Goal: Information Seeking & Learning: Learn about a topic

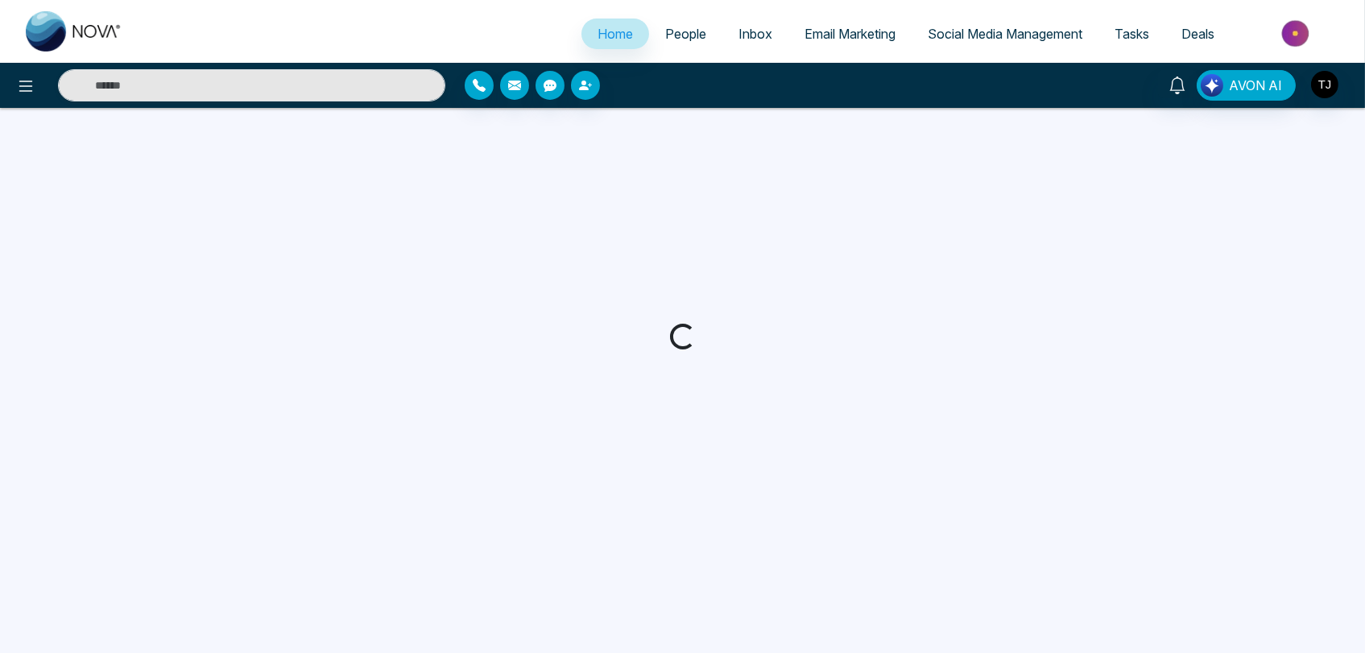
select select "*"
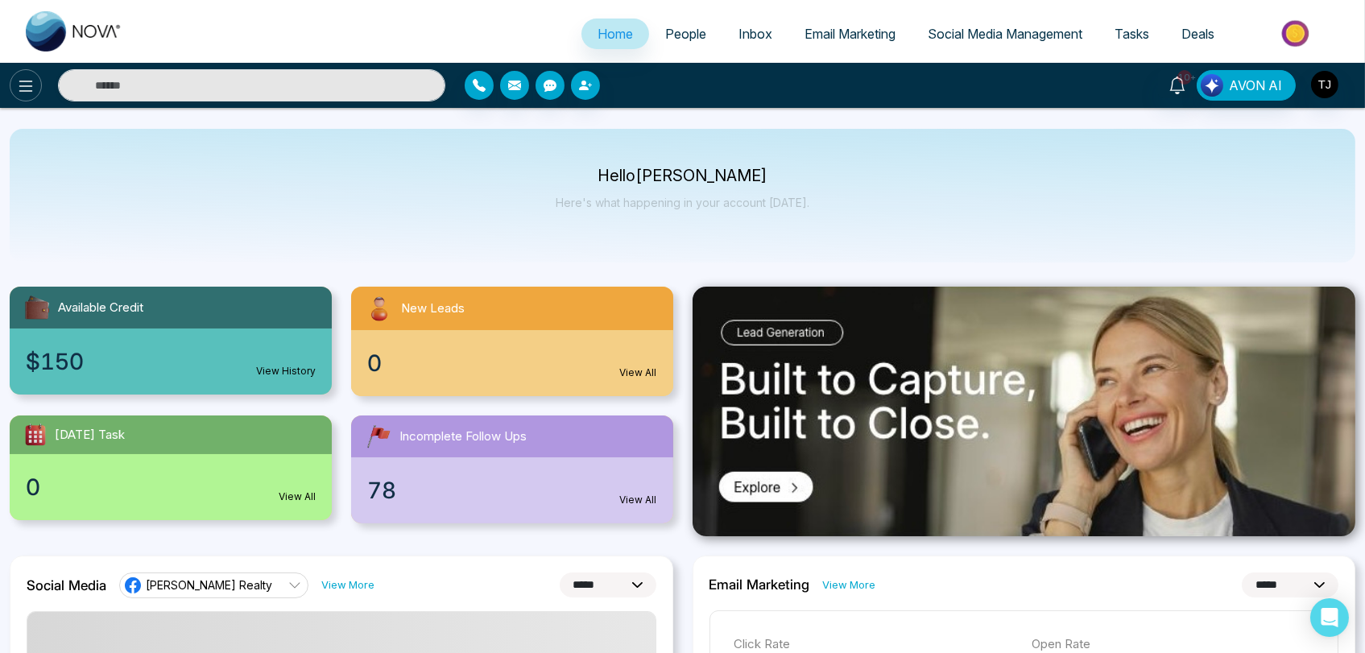
click at [16, 80] on icon at bounding box center [25, 85] width 19 height 19
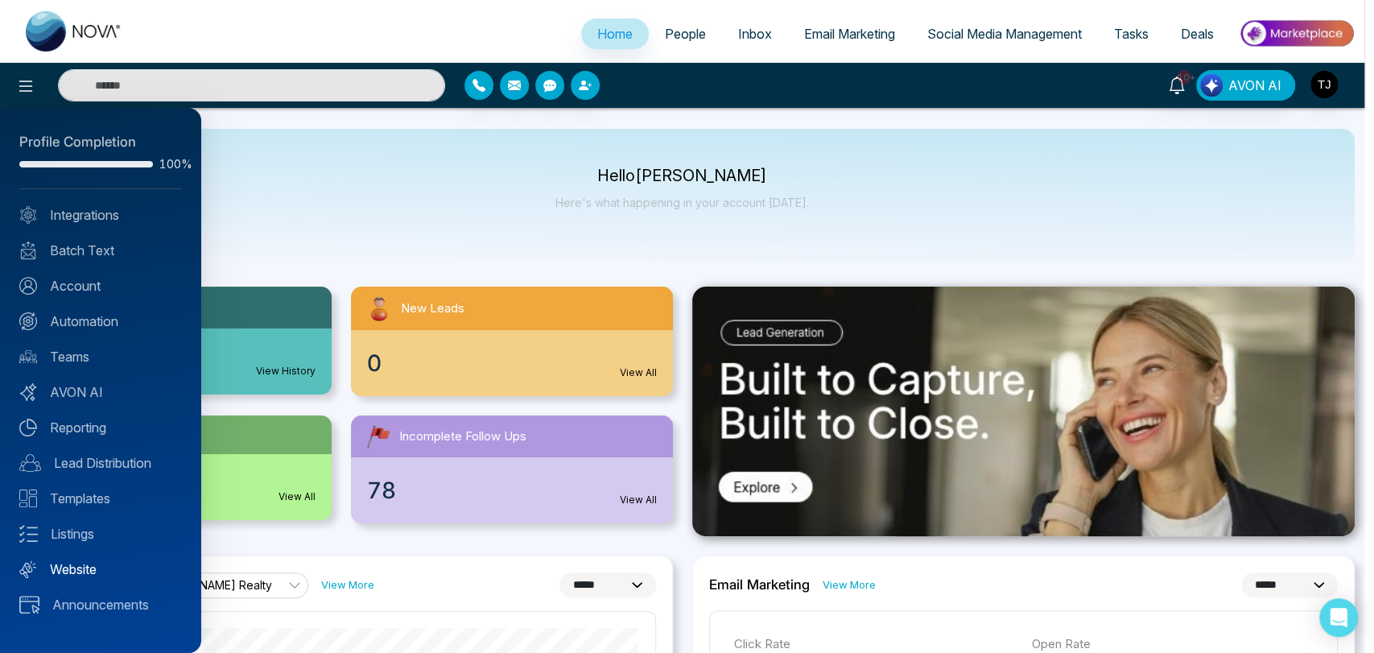
click at [80, 568] on link "Website" at bounding box center [100, 569] width 163 height 19
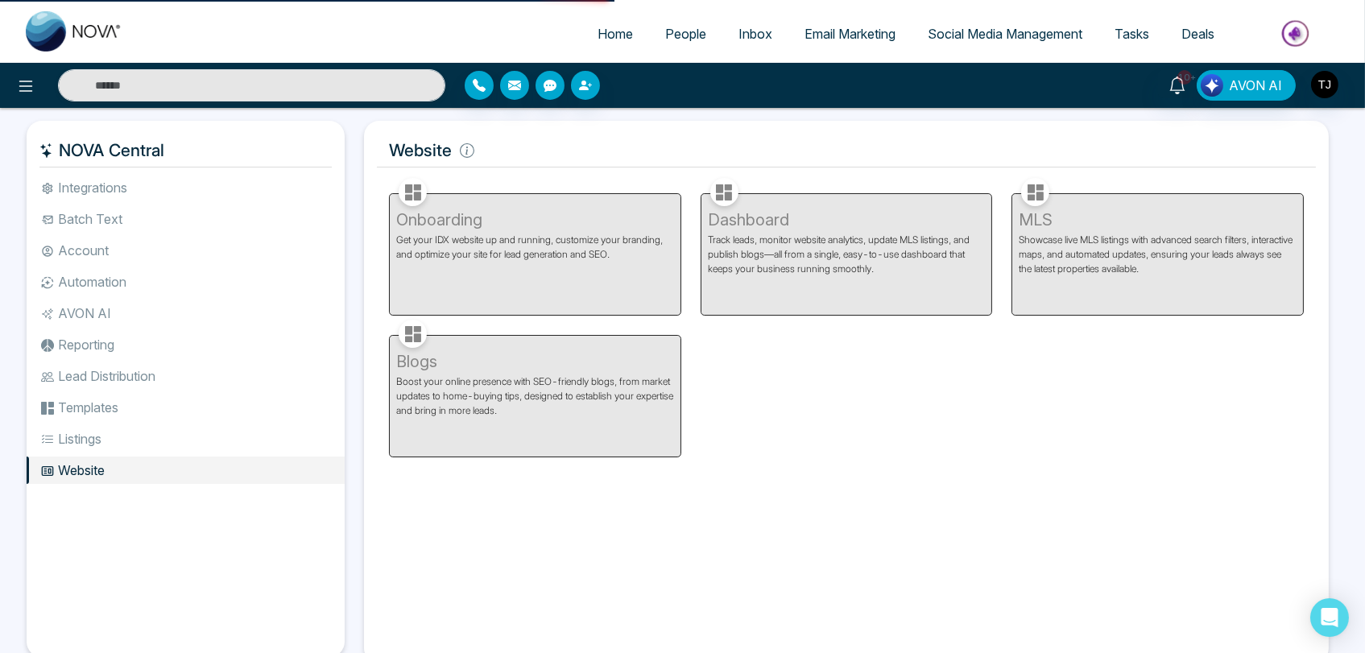
click at [19, 90] on icon at bounding box center [26, 86] width 14 height 11
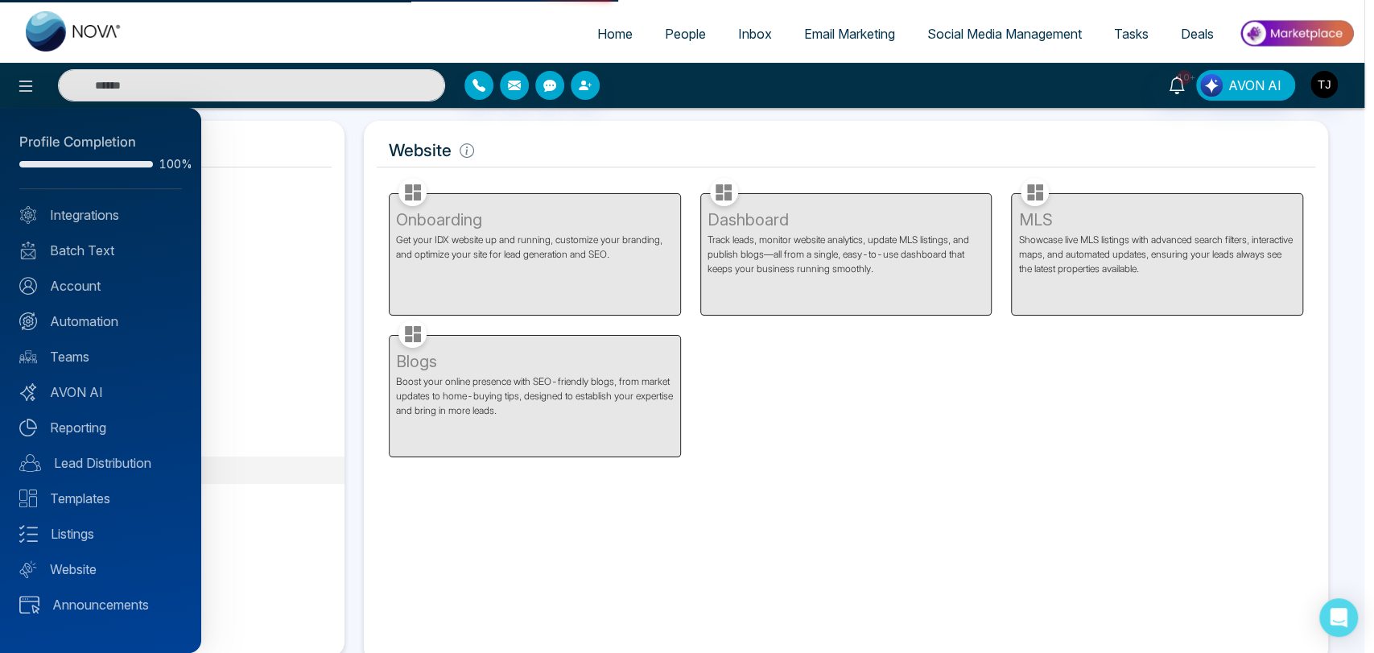
click at [667, 33] on div at bounding box center [687, 326] width 1374 height 653
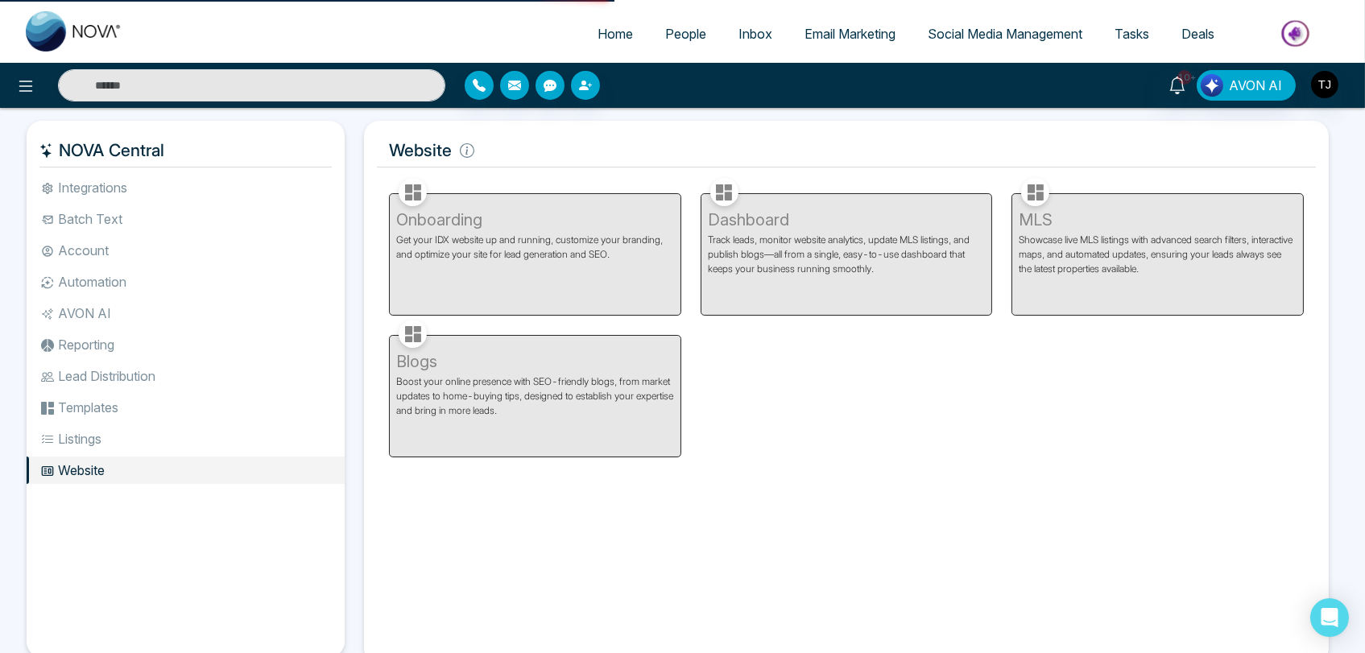
click at [670, 34] on span "People" at bounding box center [685, 34] width 41 height 16
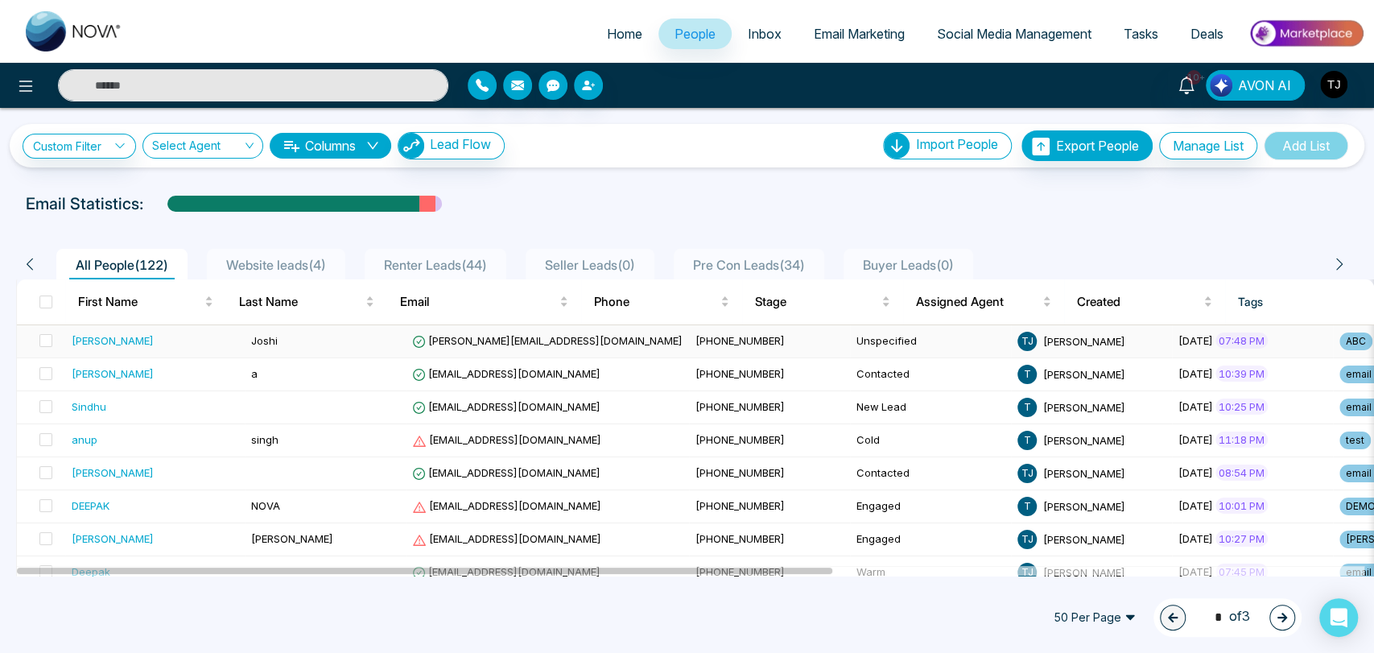
click at [104, 340] on div "[PERSON_NAME]" at bounding box center [113, 341] width 82 height 16
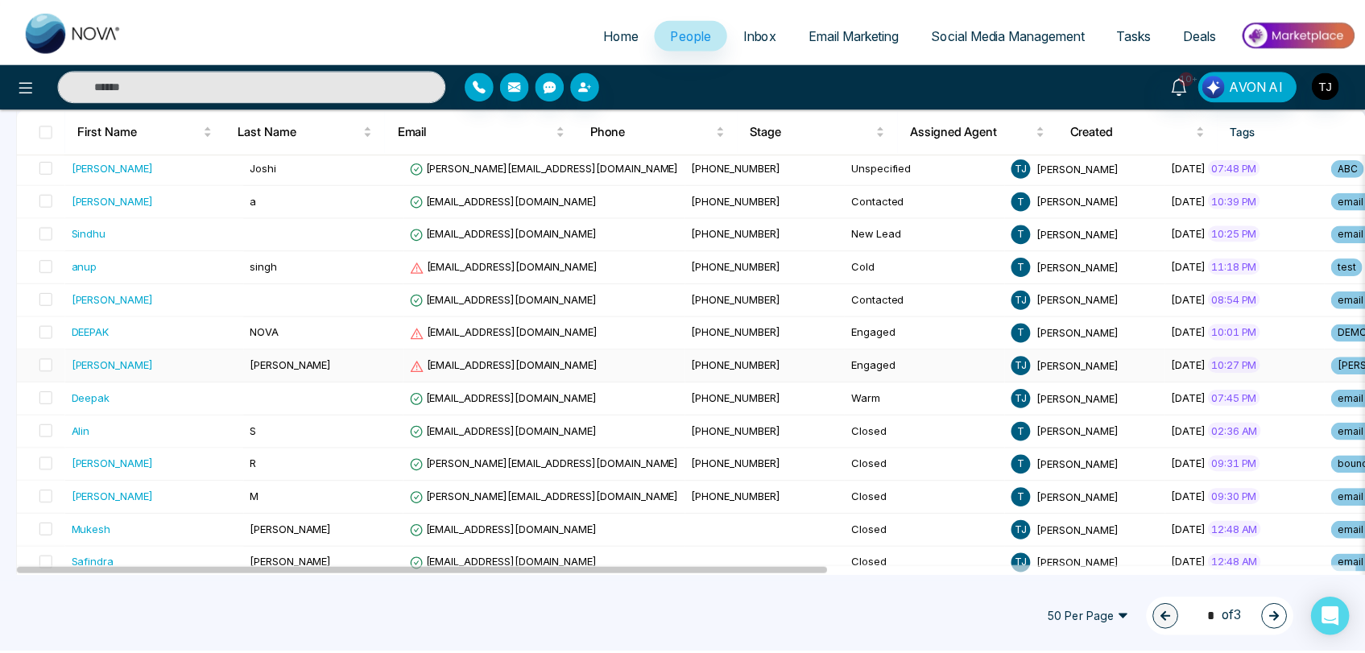
scroll to position [179, 0]
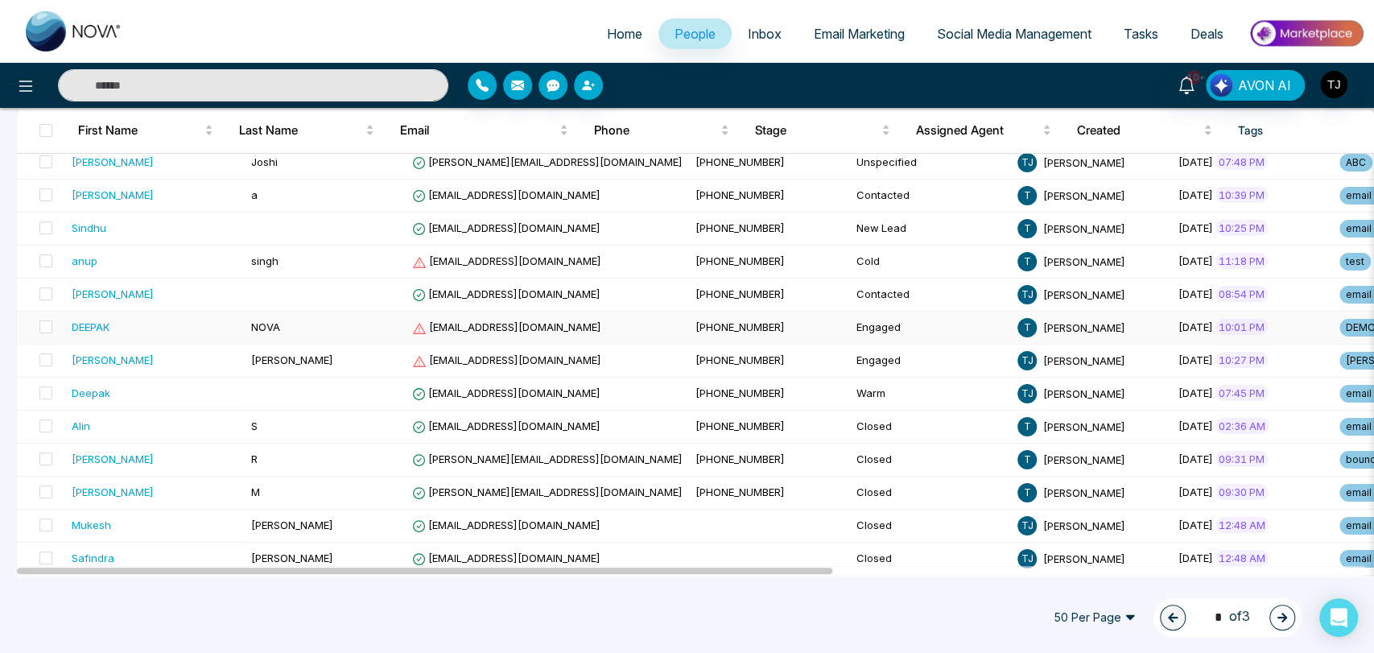
click at [97, 315] on td "DEEPAK" at bounding box center [155, 328] width 180 height 33
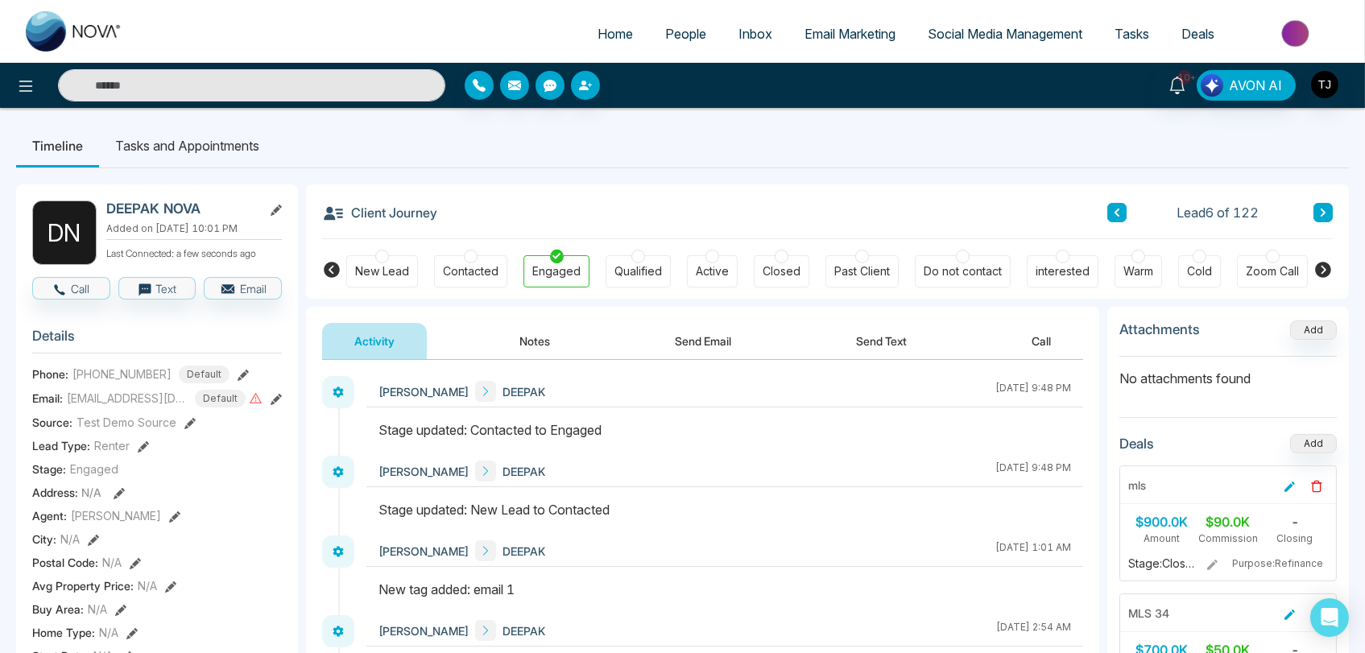
click at [773, 264] on div "Closed" at bounding box center [781, 271] width 38 height 16
click at [626, 267] on div "Qualified" at bounding box center [638, 271] width 48 height 16
click at [676, 402] on div "[PERSON_NAME] [DATE] 9:48 PM" at bounding box center [724, 391] width 717 height 31
click at [557, 256] on div at bounding box center [557, 257] width 14 height 14
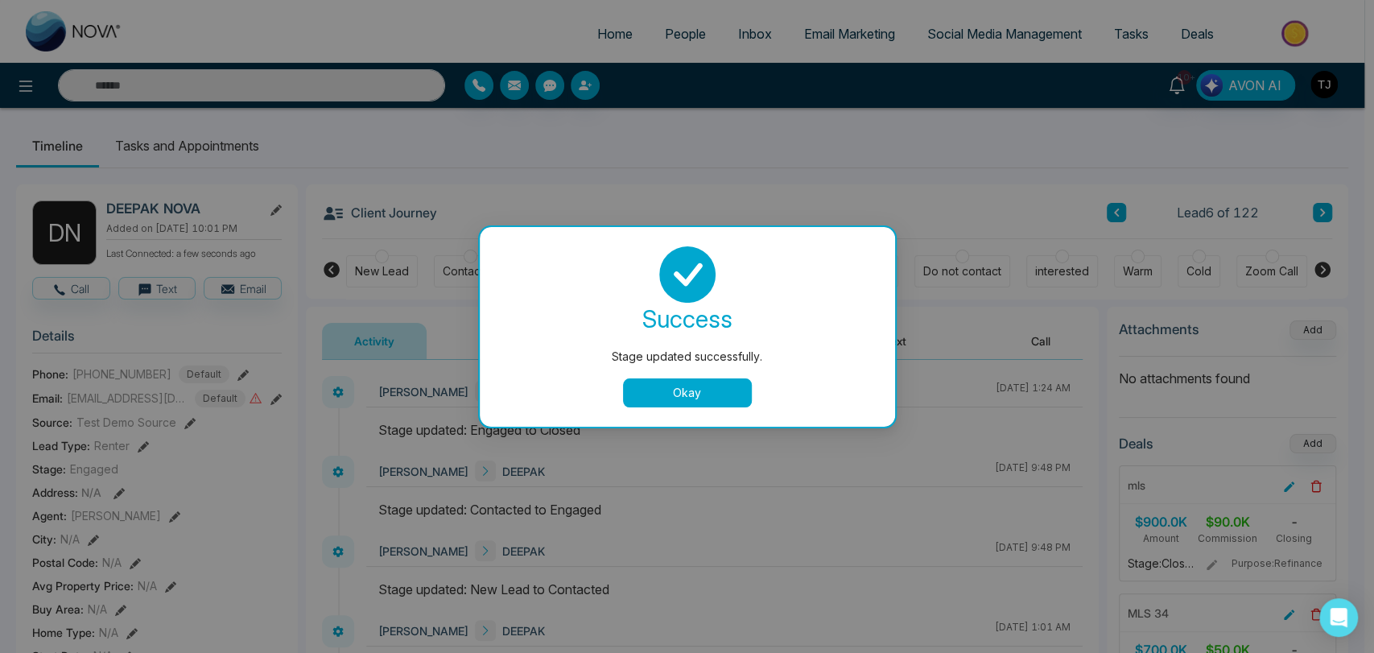
click at [644, 395] on button "Okay" at bounding box center [687, 392] width 129 height 29
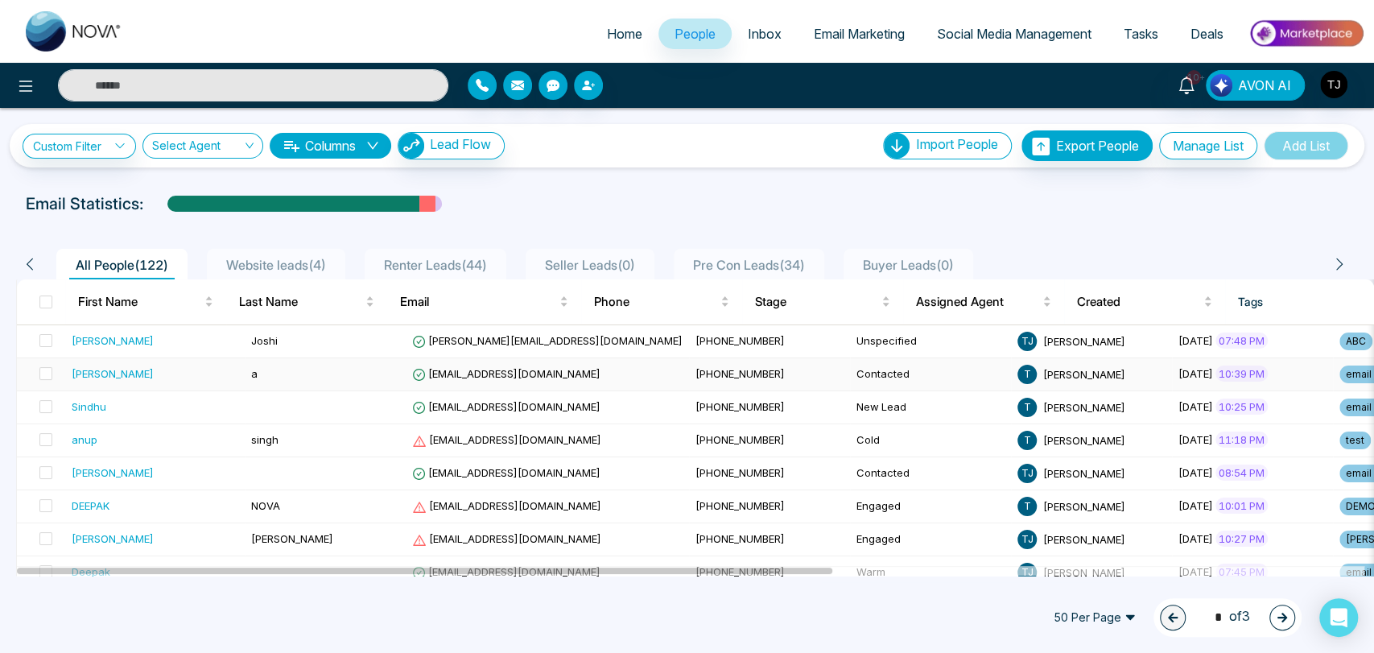
click at [93, 370] on div "[PERSON_NAME]" at bounding box center [113, 374] width 82 height 16
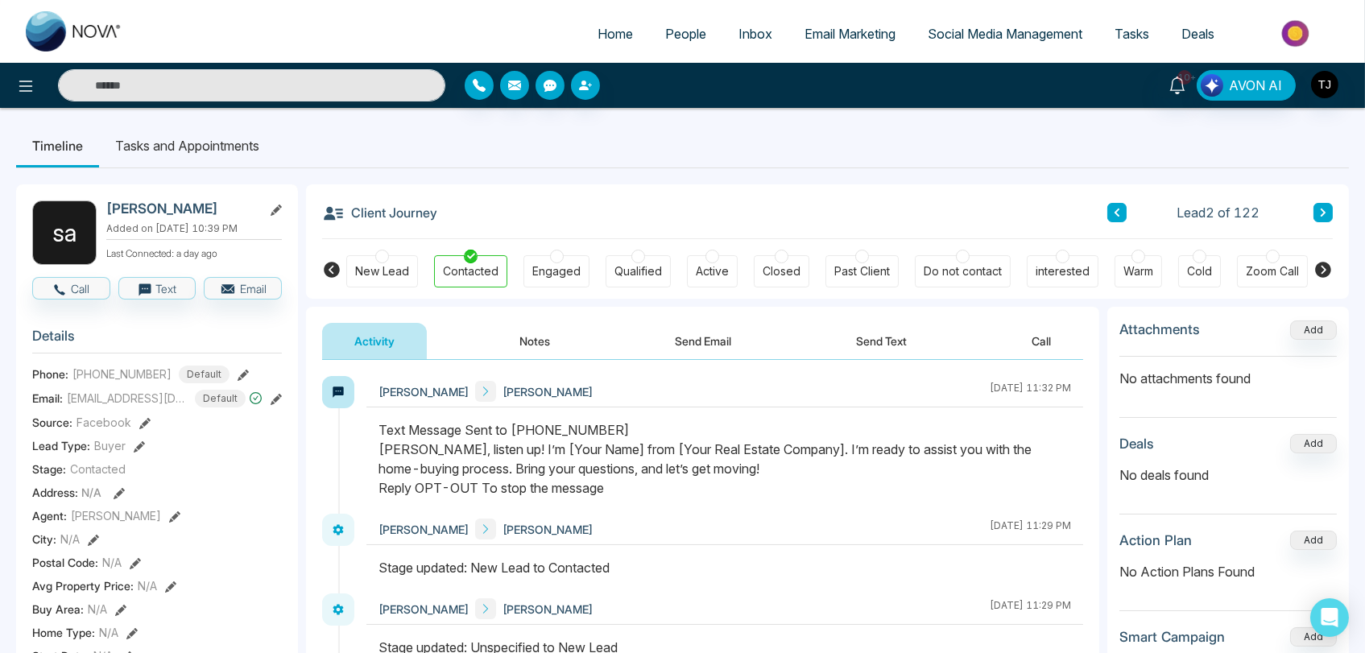
click at [211, 137] on li "Tasks and Appointments" at bounding box center [187, 145] width 176 height 43
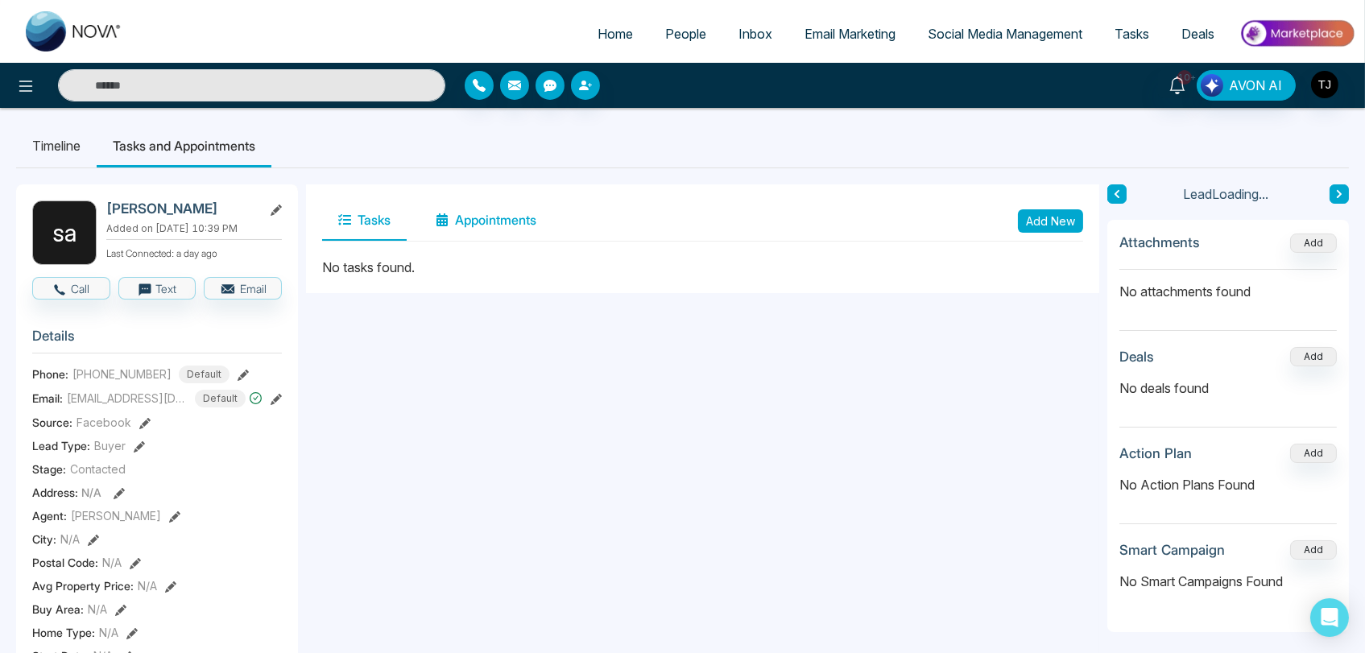
click at [502, 212] on button "Appointments" at bounding box center [485, 220] width 133 height 40
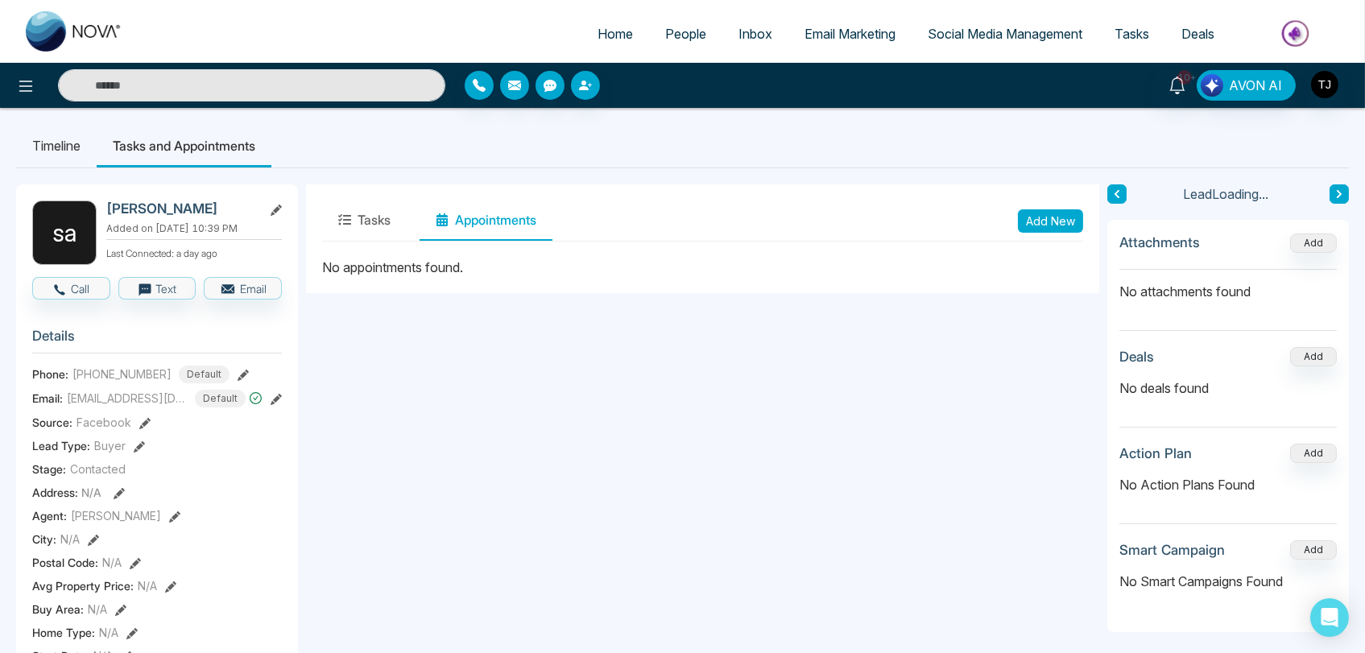
drag, startPoint x: 366, startPoint y: 216, endPoint x: 227, endPoint y: 204, distance: 139.8
click at [365, 215] on button "Tasks" at bounding box center [364, 220] width 85 height 40
click at [40, 147] on li "Timeline" at bounding box center [56, 145] width 81 height 43
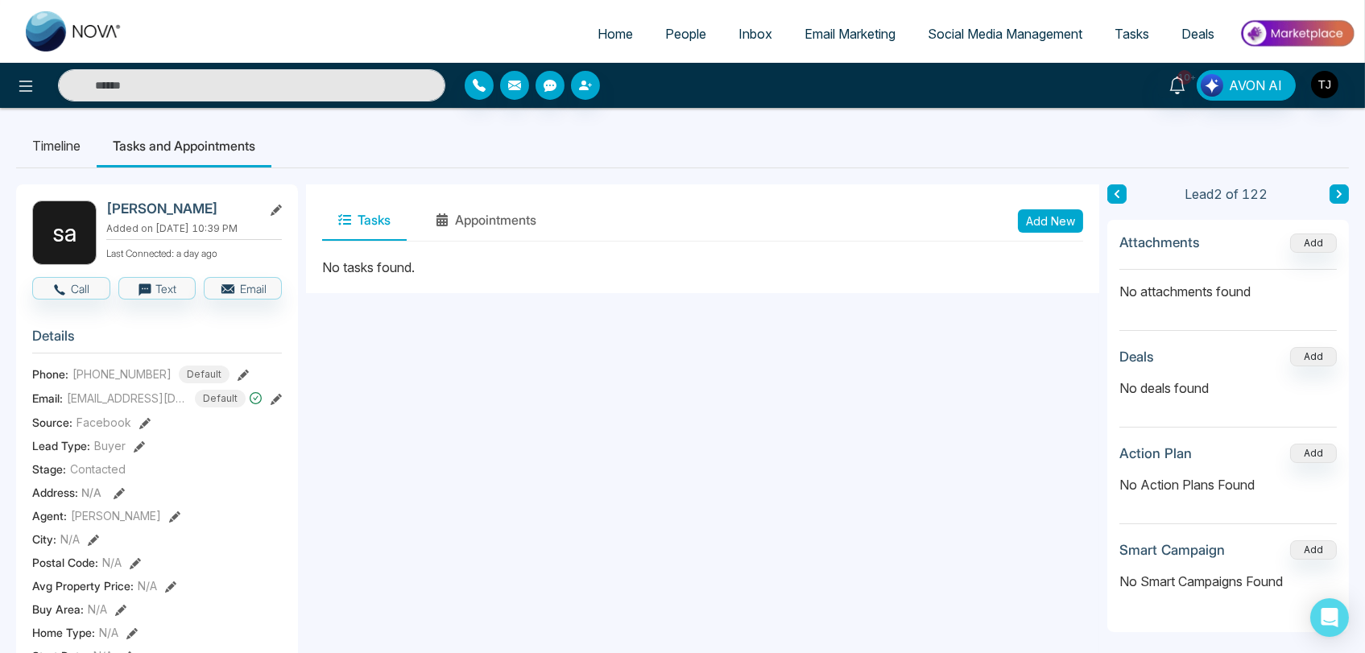
click at [681, 34] on span "People" at bounding box center [685, 34] width 41 height 16
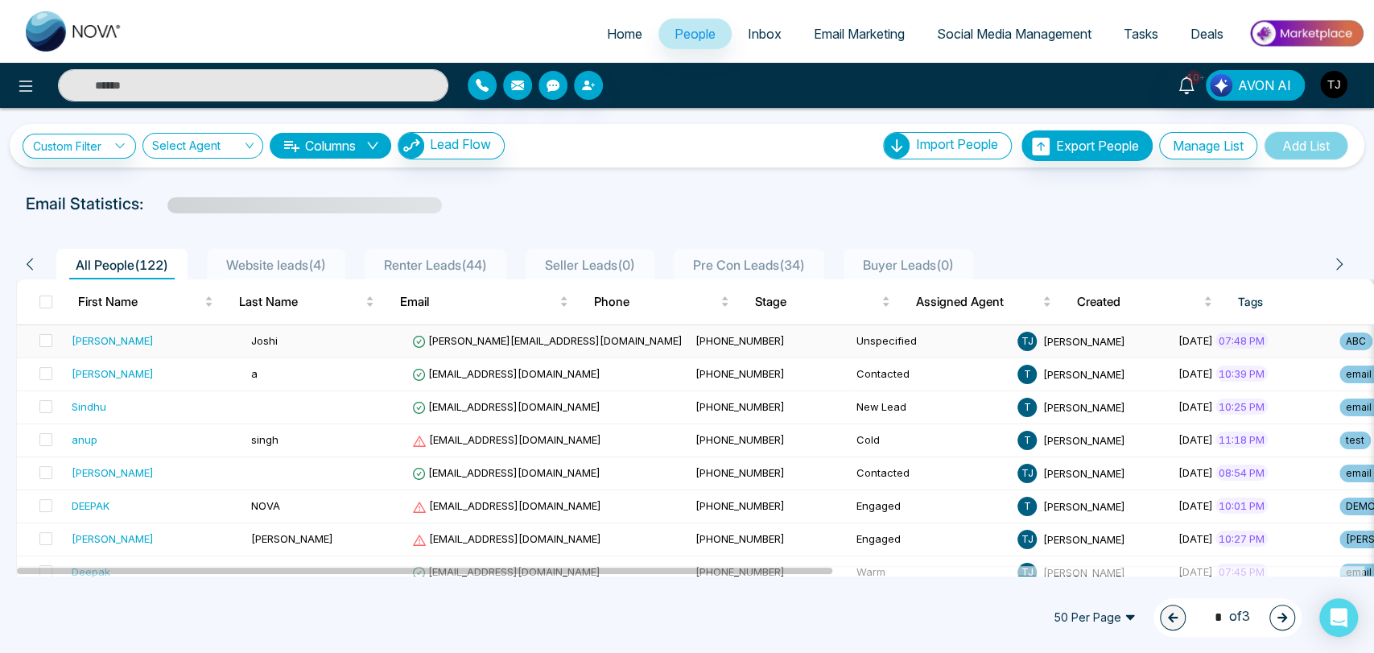
click at [101, 337] on div "[PERSON_NAME]" at bounding box center [113, 341] width 82 height 16
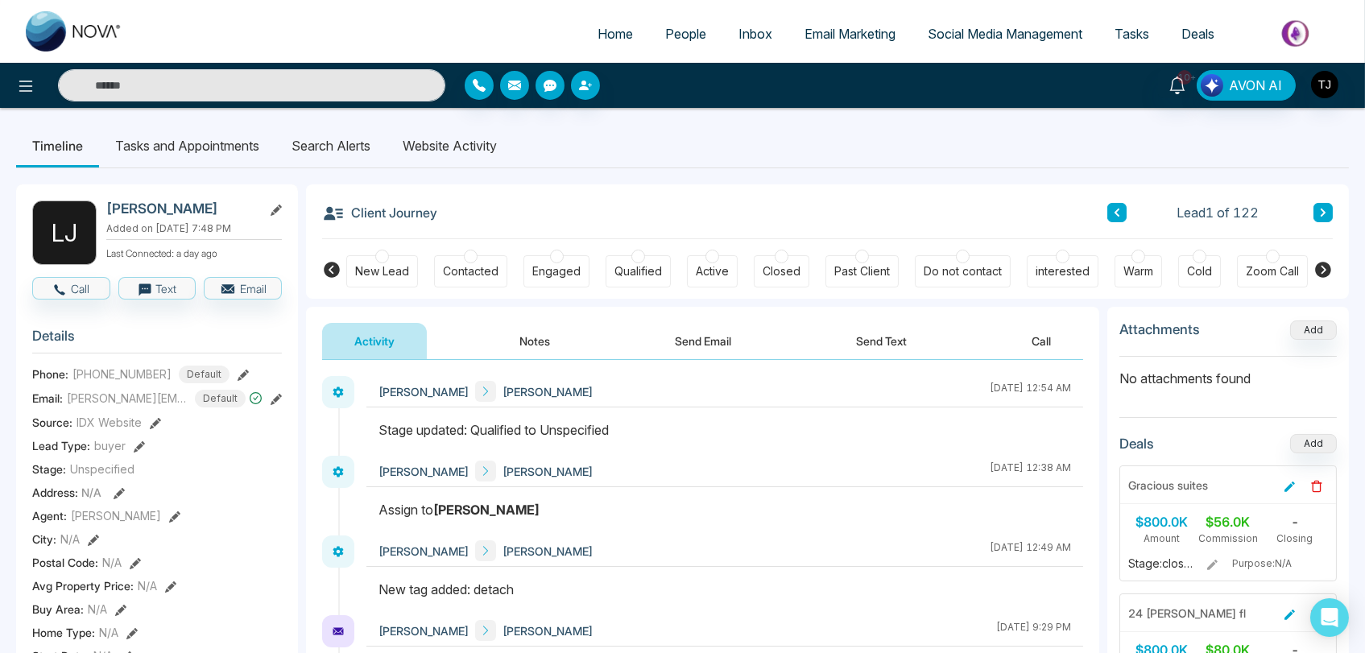
click at [1200, 31] on span "Deals" at bounding box center [1197, 34] width 33 height 16
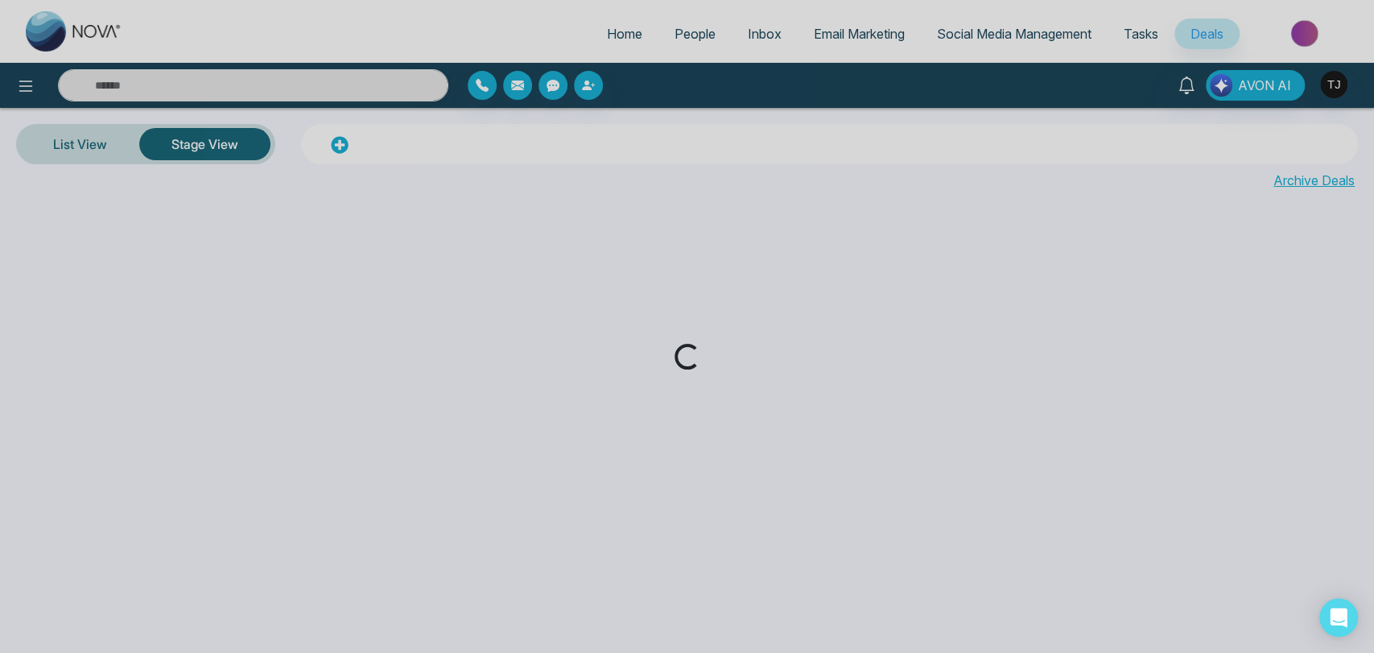
click at [1149, 33] on div "Loading..." at bounding box center [687, 326] width 1374 height 653
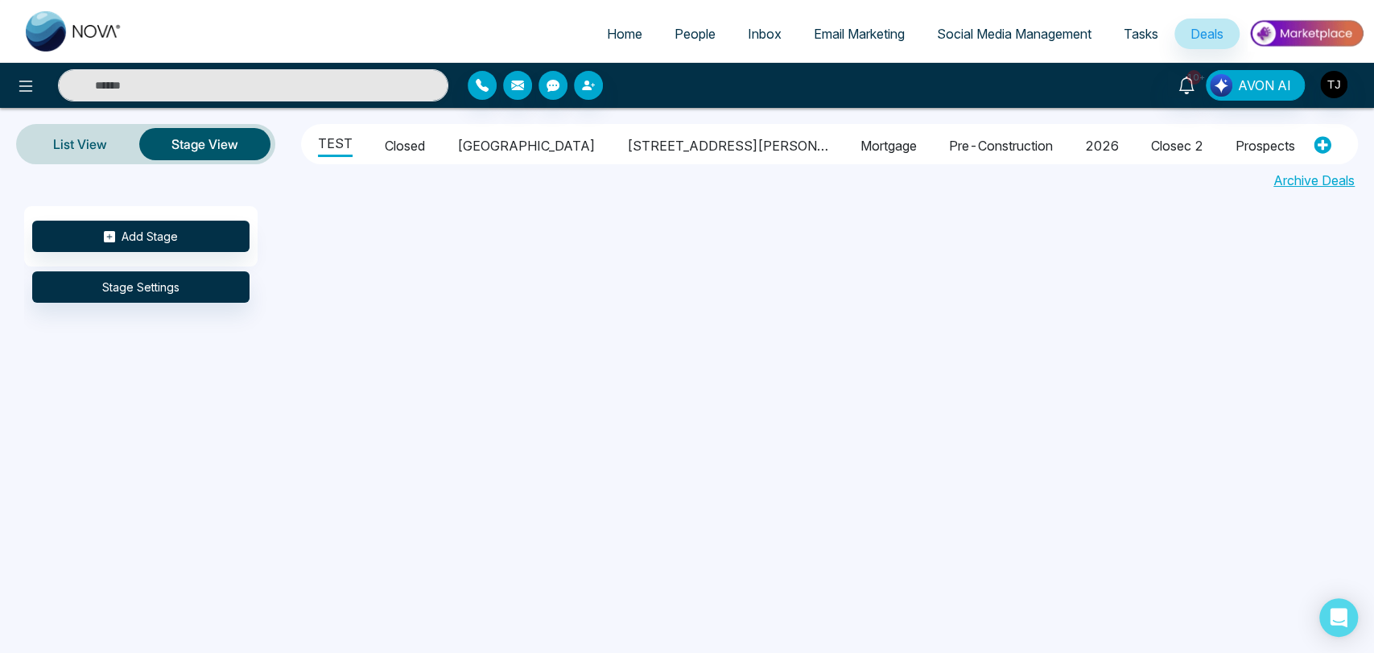
click at [1147, 34] on span "Tasks" at bounding box center [1141, 34] width 35 height 16
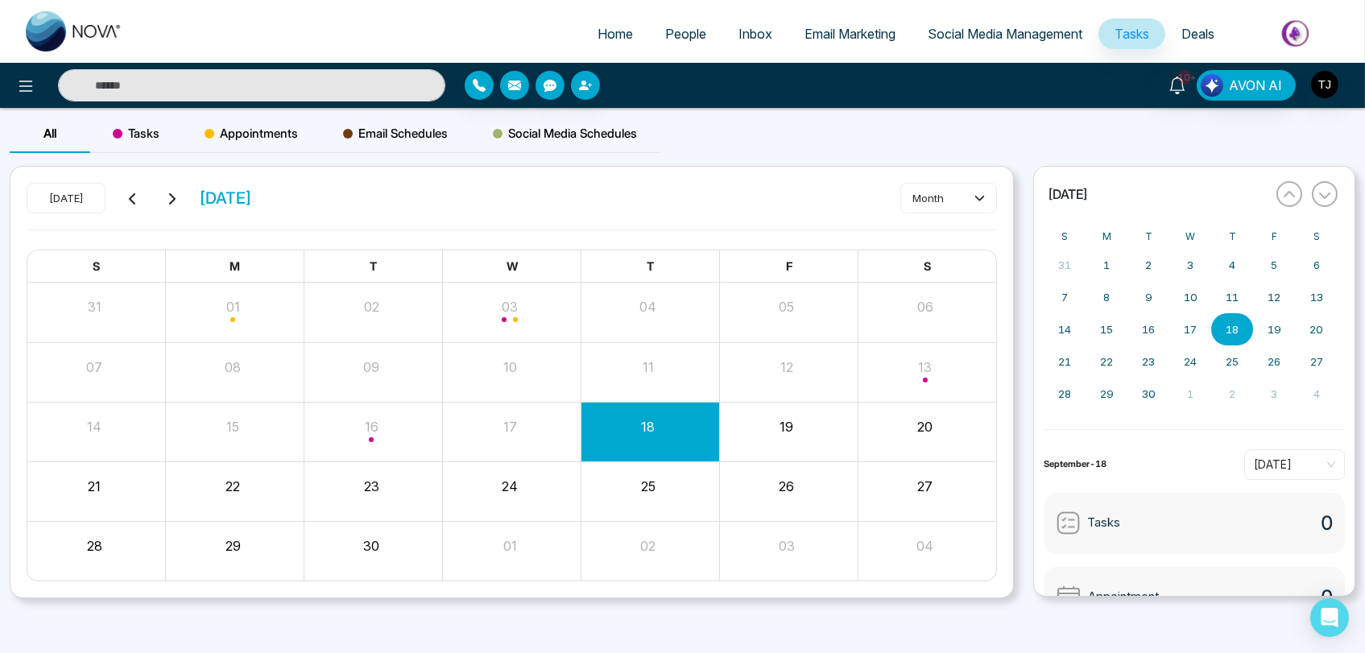
click at [1205, 30] on span "Deals" at bounding box center [1197, 34] width 33 height 16
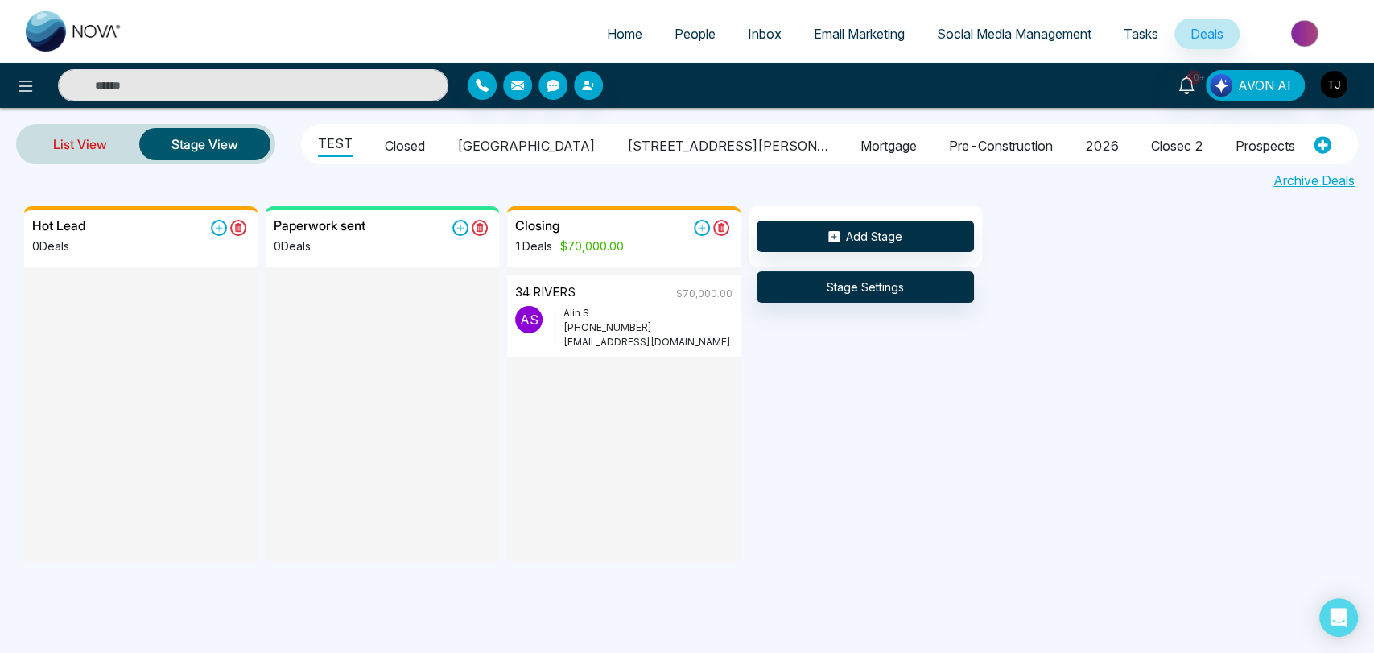
click at [82, 149] on link "List View" at bounding box center [80, 144] width 118 height 39
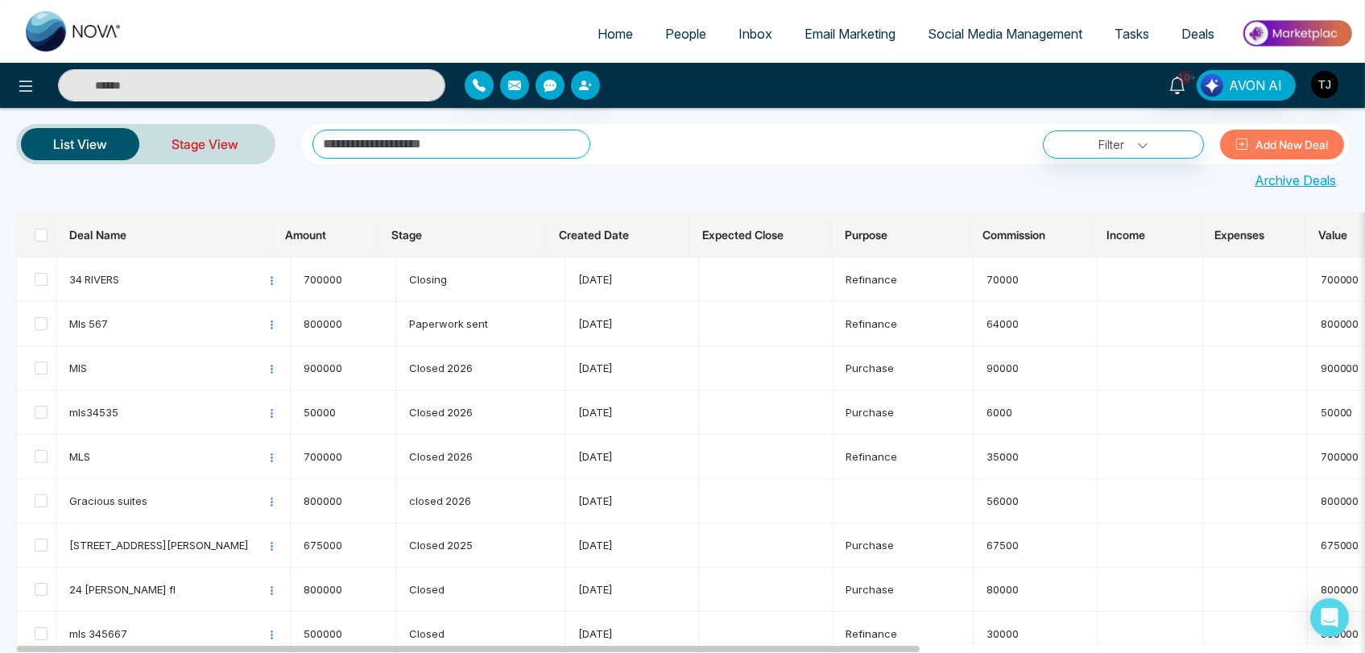
click at [196, 139] on link "Stage View" at bounding box center [204, 144] width 131 height 39
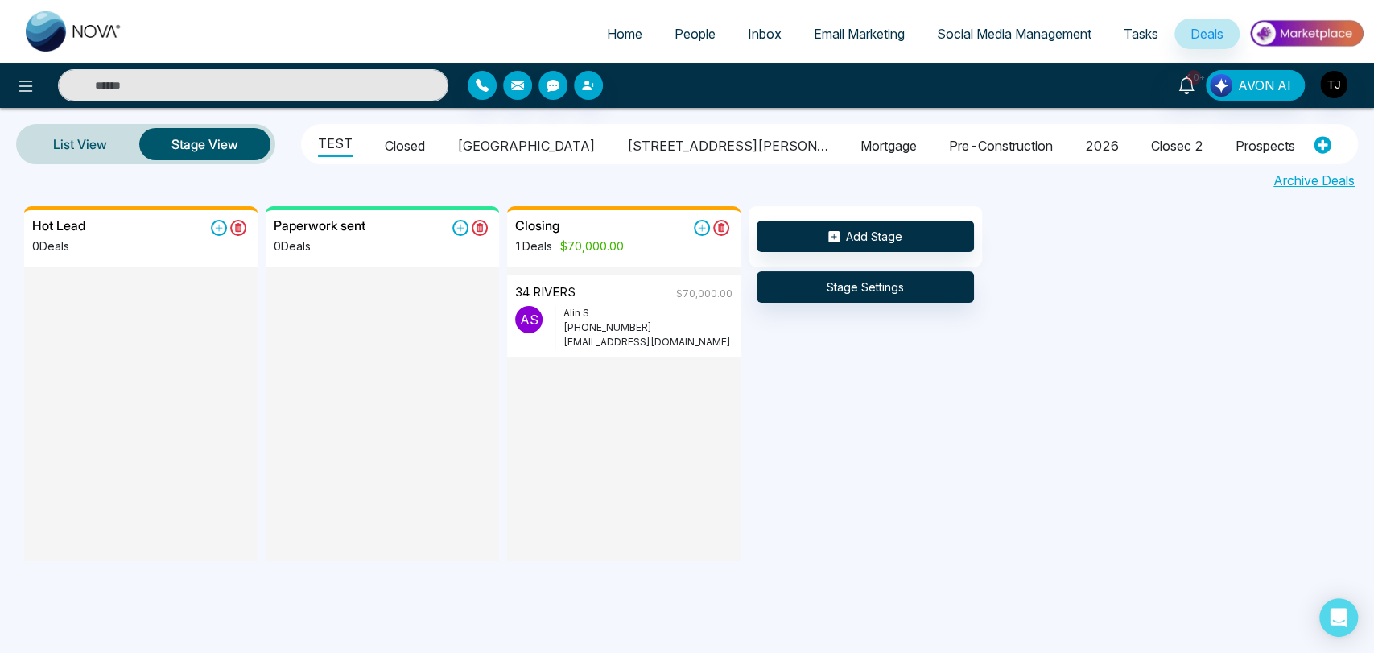
click at [411, 145] on li "Closed" at bounding box center [405, 143] width 40 height 27
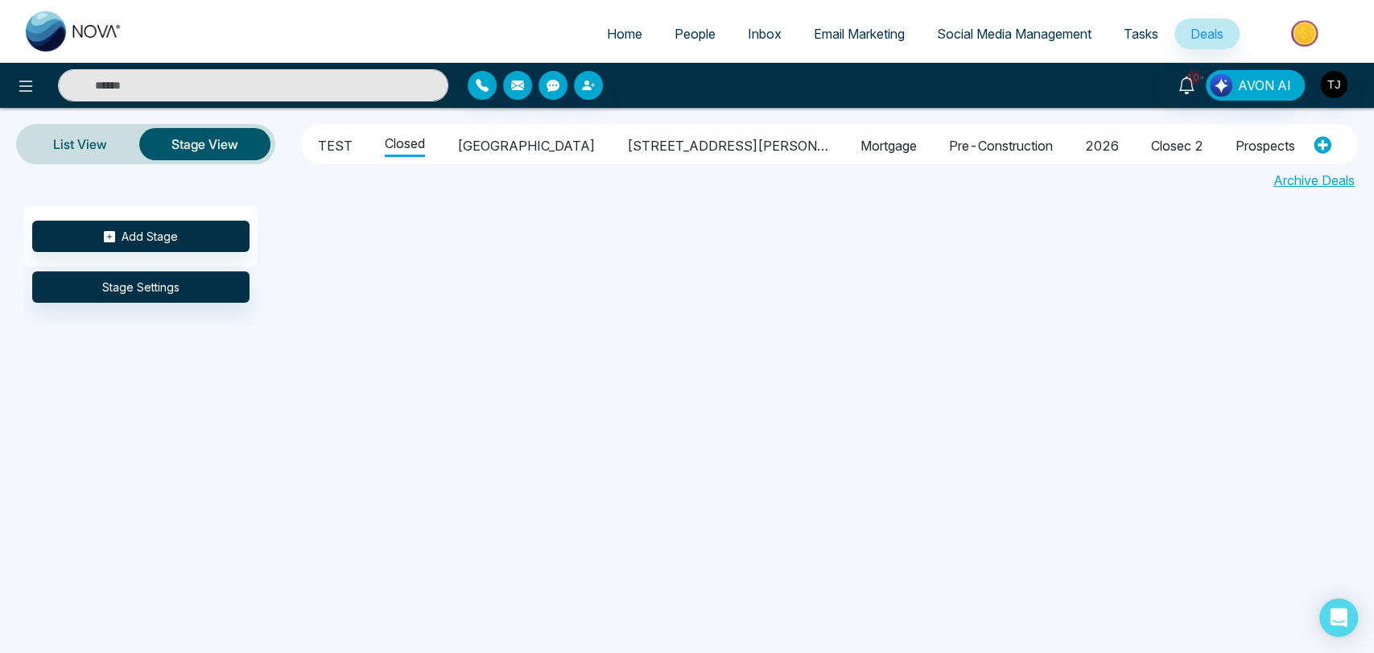
click at [495, 143] on li "[GEOGRAPHIC_DATA]" at bounding box center [526, 143] width 138 height 27
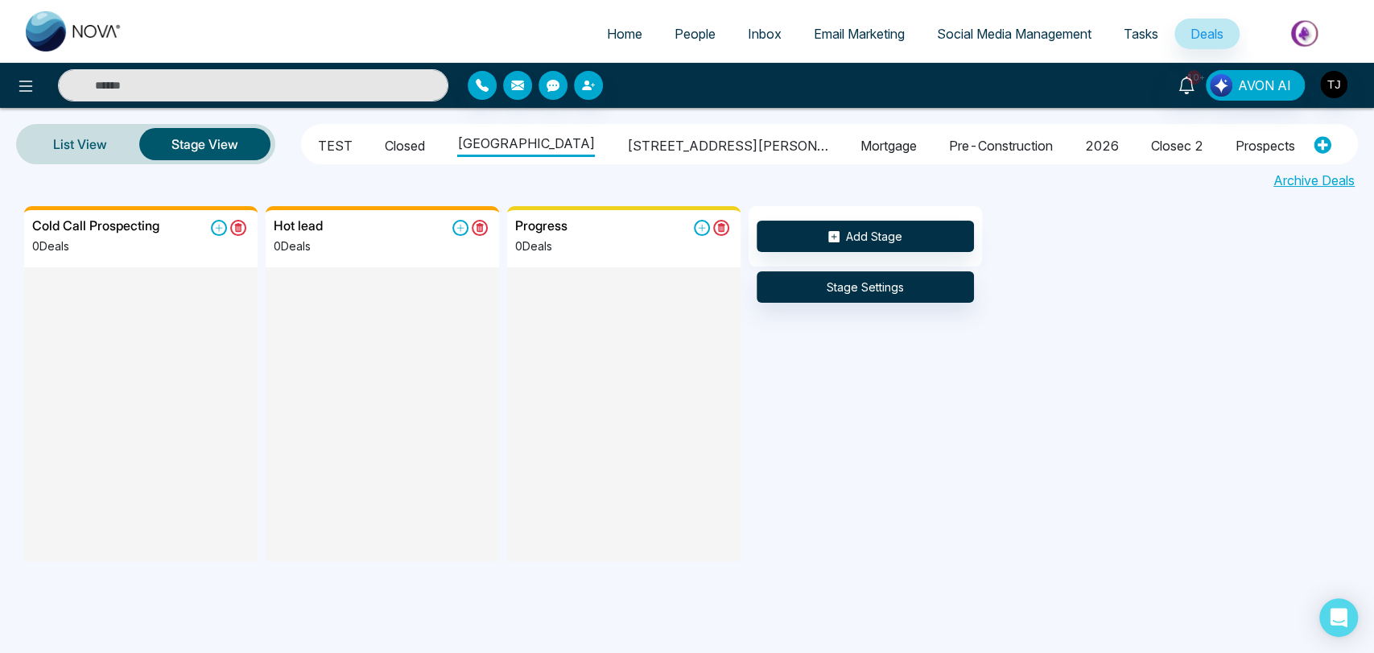
click at [669, 143] on li "[STREET_ADDRESS][PERSON_NAME]" at bounding box center [727, 143] width 201 height 27
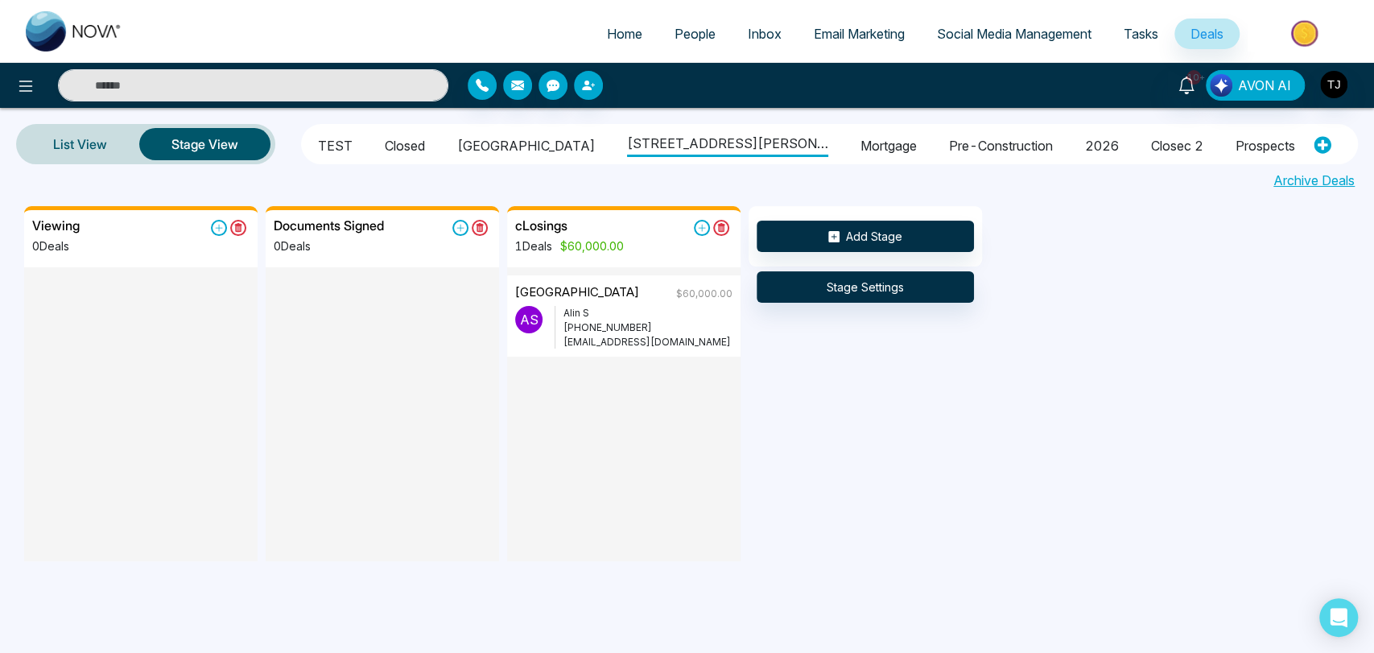
click at [715, 29] on link "People" at bounding box center [695, 34] width 73 height 31
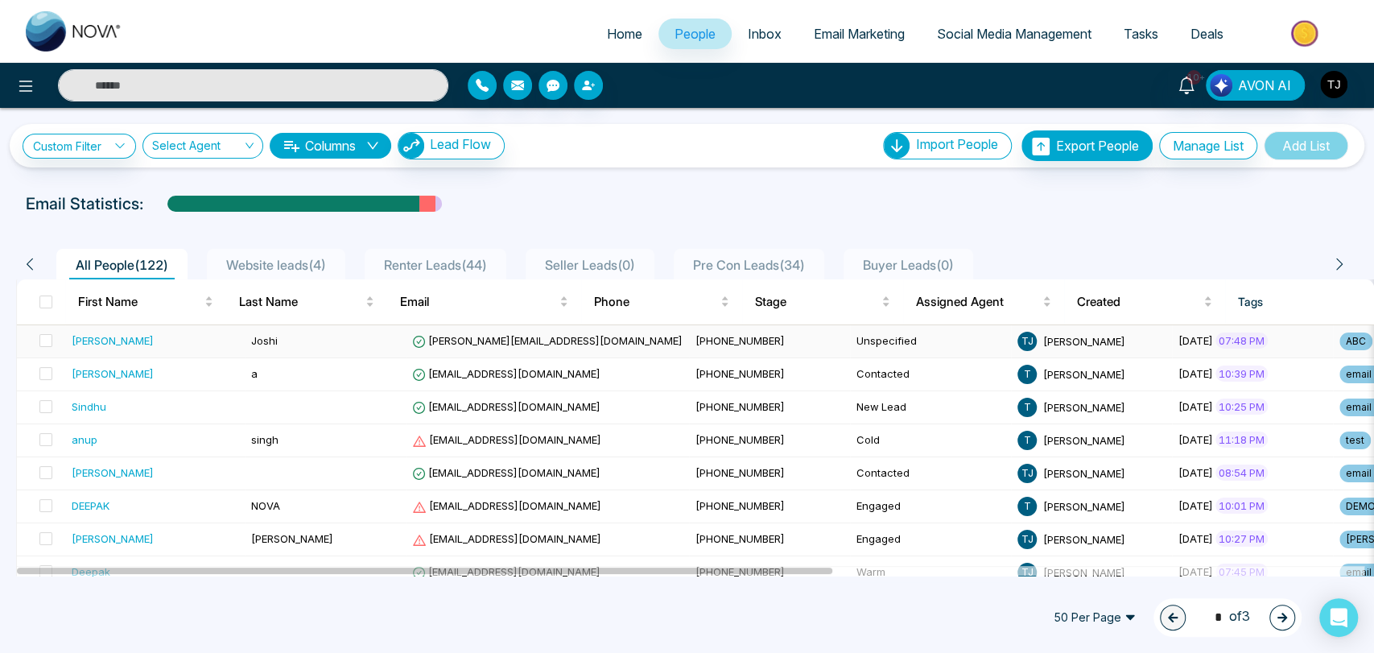
click at [81, 338] on div "[PERSON_NAME]" at bounding box center [113, 341] width 82 height 16
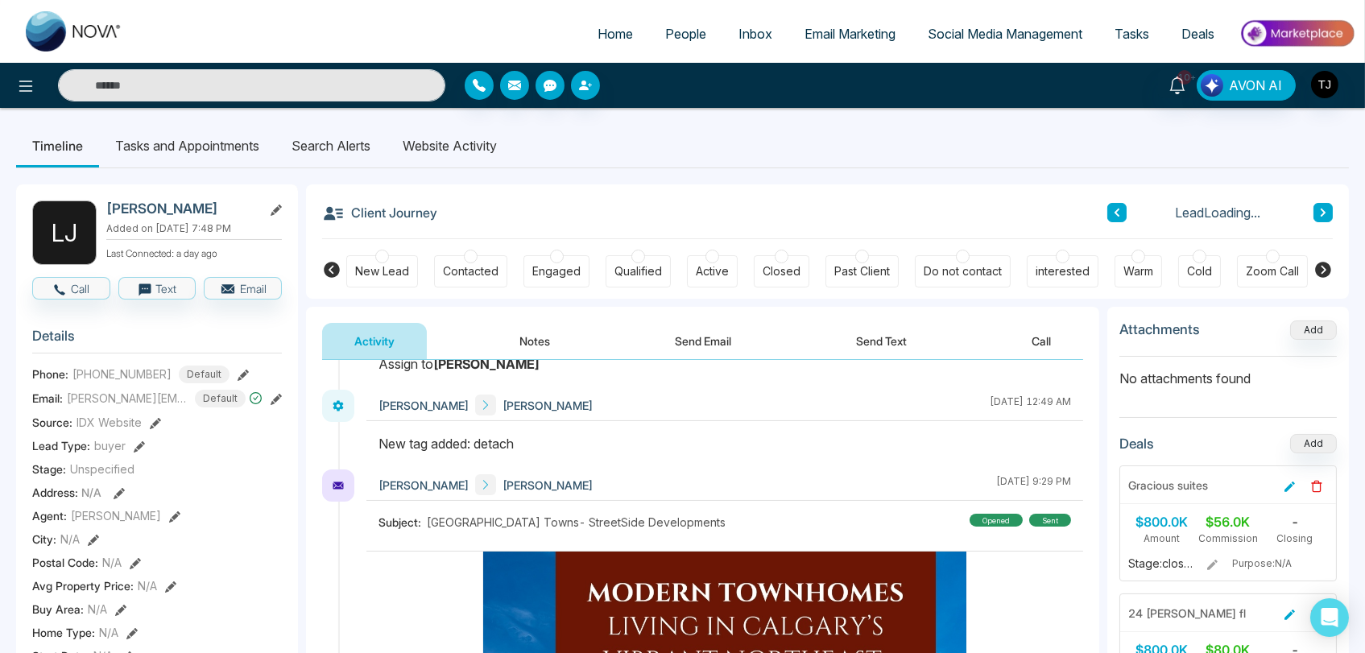
scroll to position [179, 0]
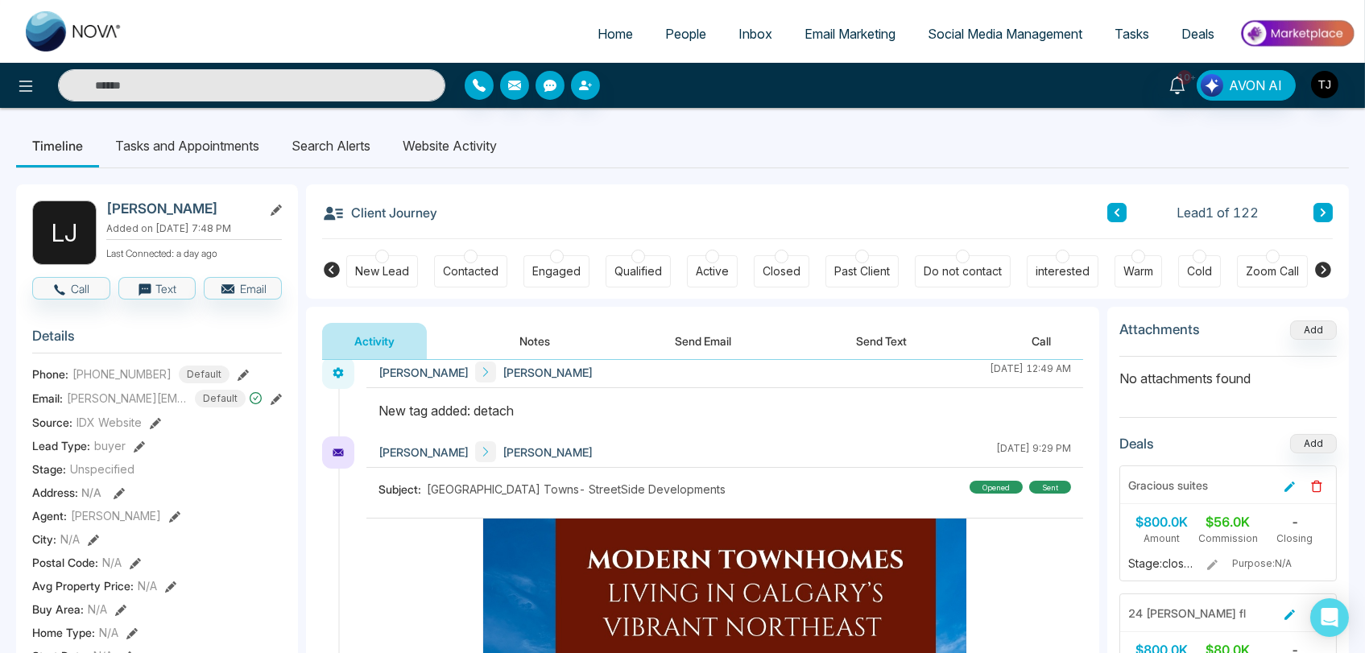
click at [1037, 338] on button "Call" at bounding box center [1041, 341] width 84 height 36
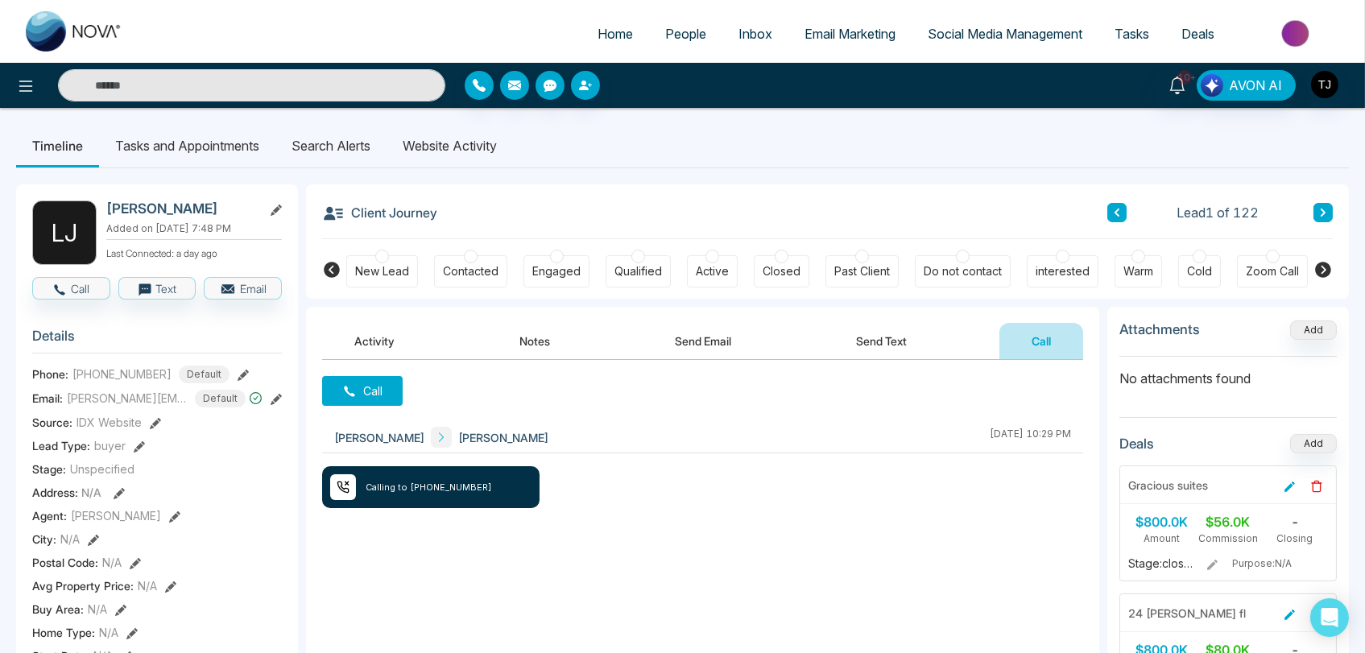
click at [381, 343] on button "Activity" at bounding box center [374, 341] width 105 height 36
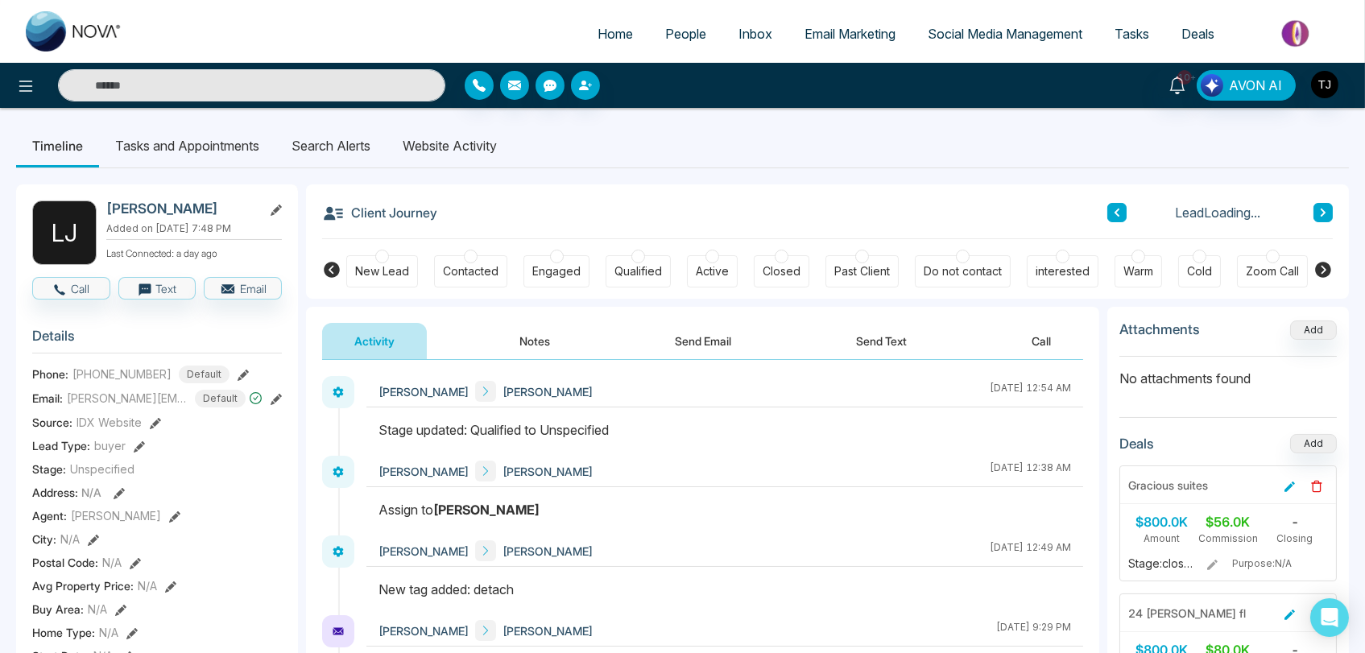
click at [539, 333] on button "Notes" at bounding box center [534, 341] width 95 height 36
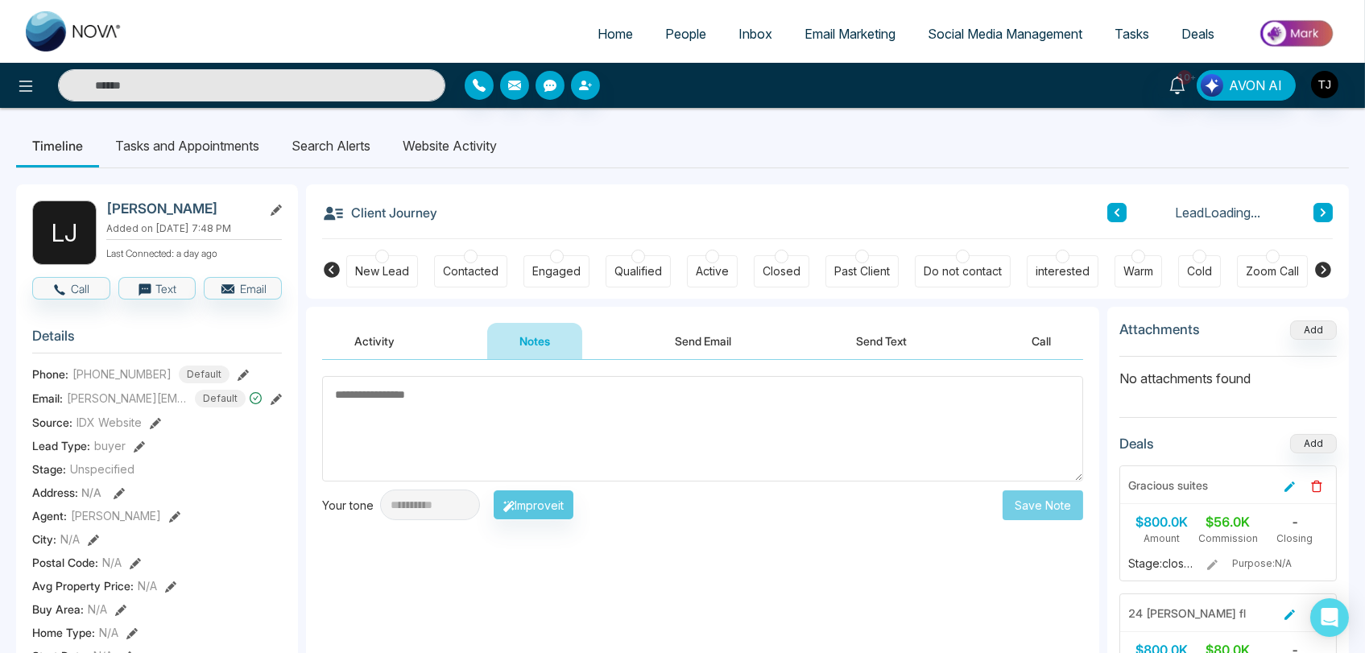
click at [384, 337] on button "Activity" at bounding box center [374, 341] width 105 height 36
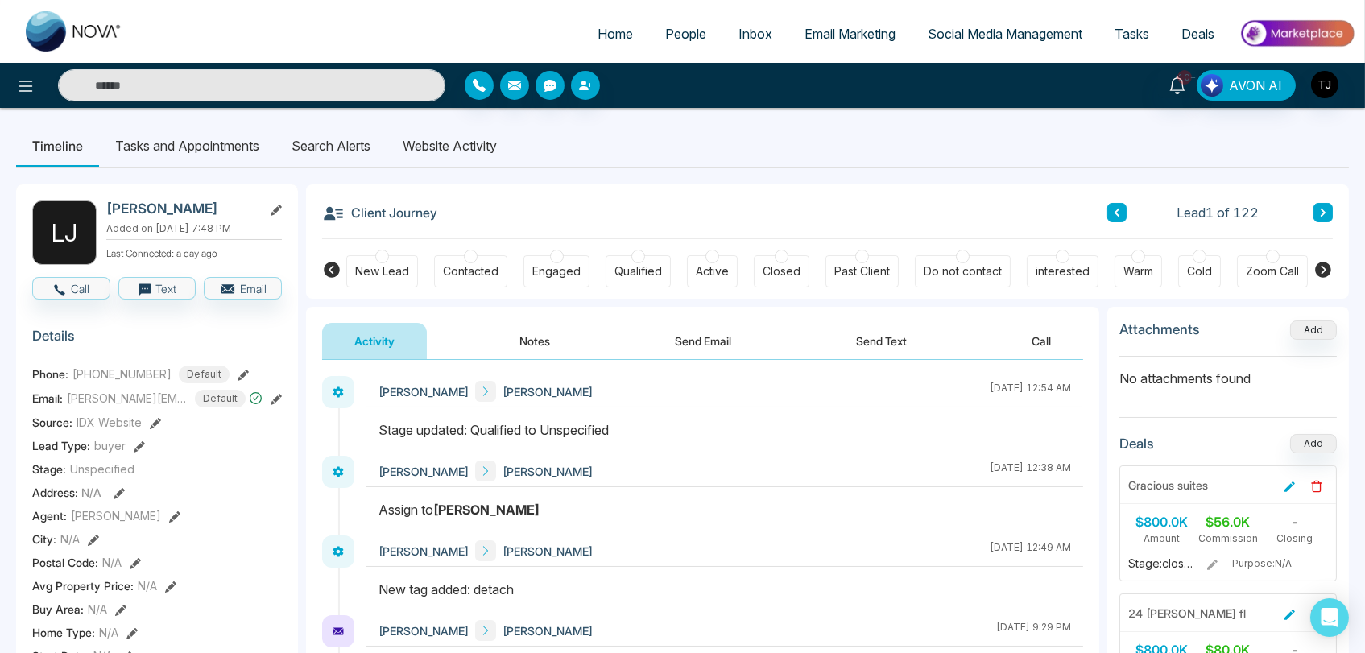
click at [1035, 337] on button "Call" at bounding box center [1041, 341] width 84 height 36
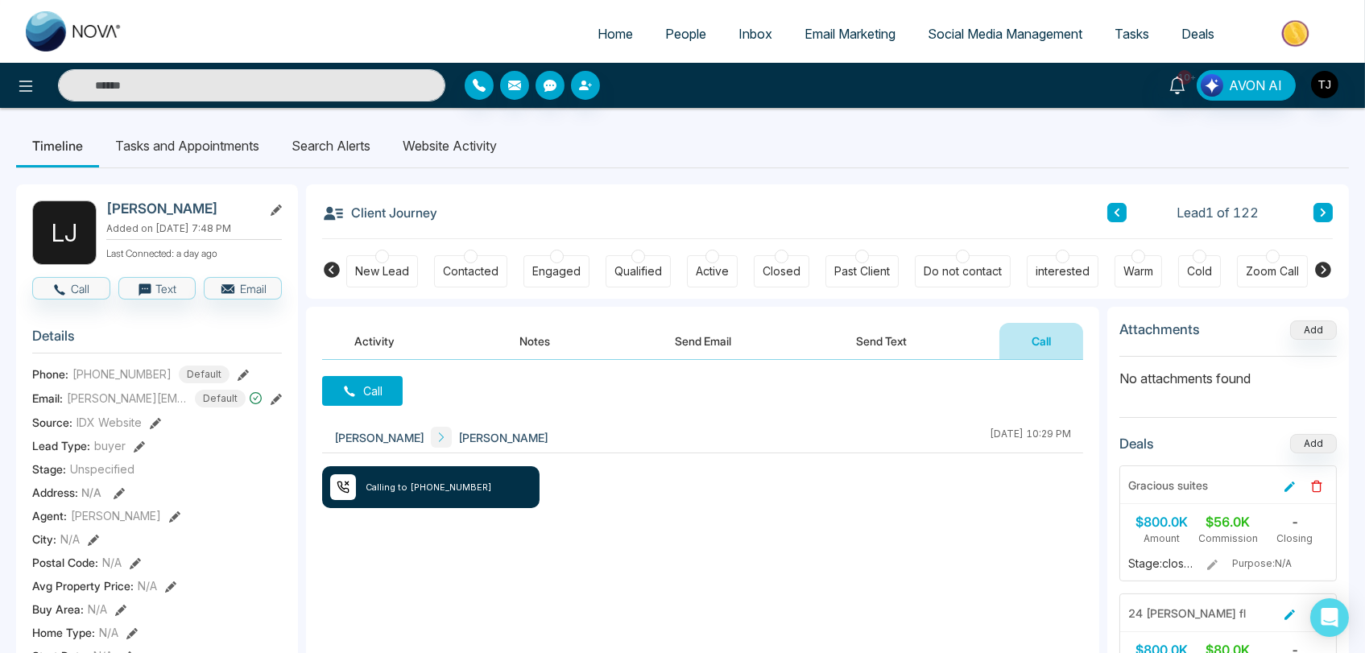
click at [671, 36] on span "People" at bounding box center [685, 34] width 41 height 16
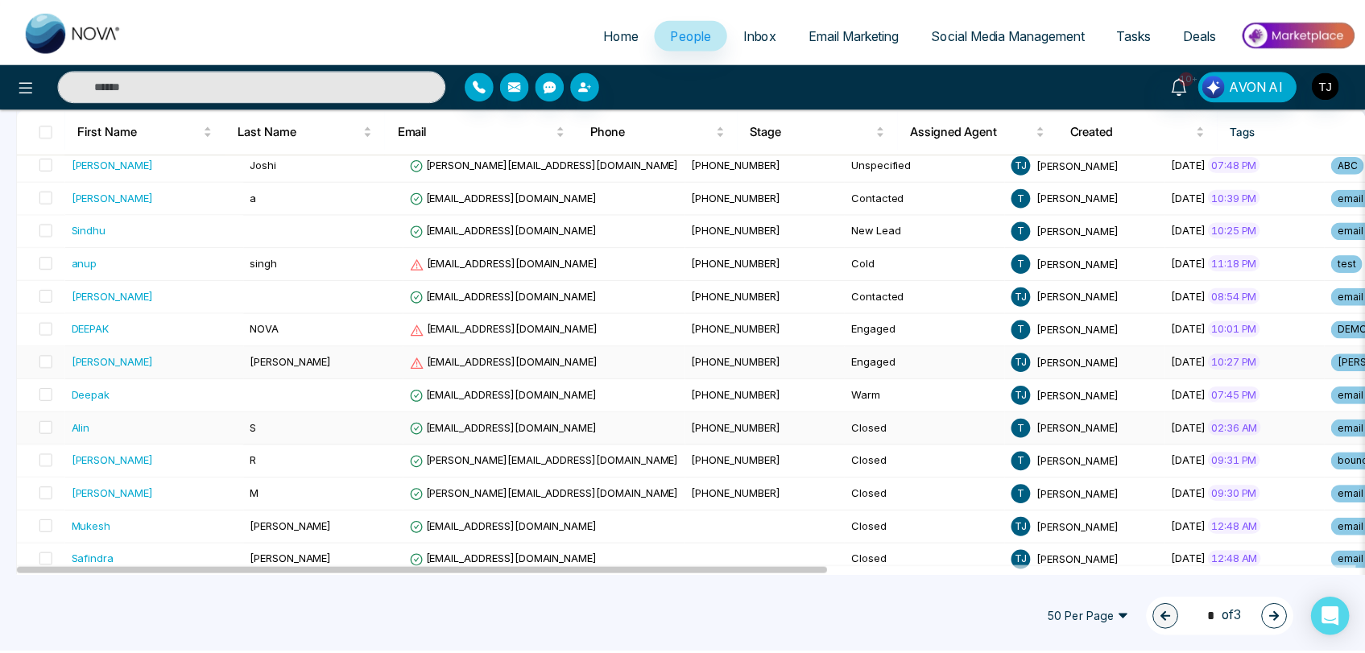
scroll to position [179, 0]
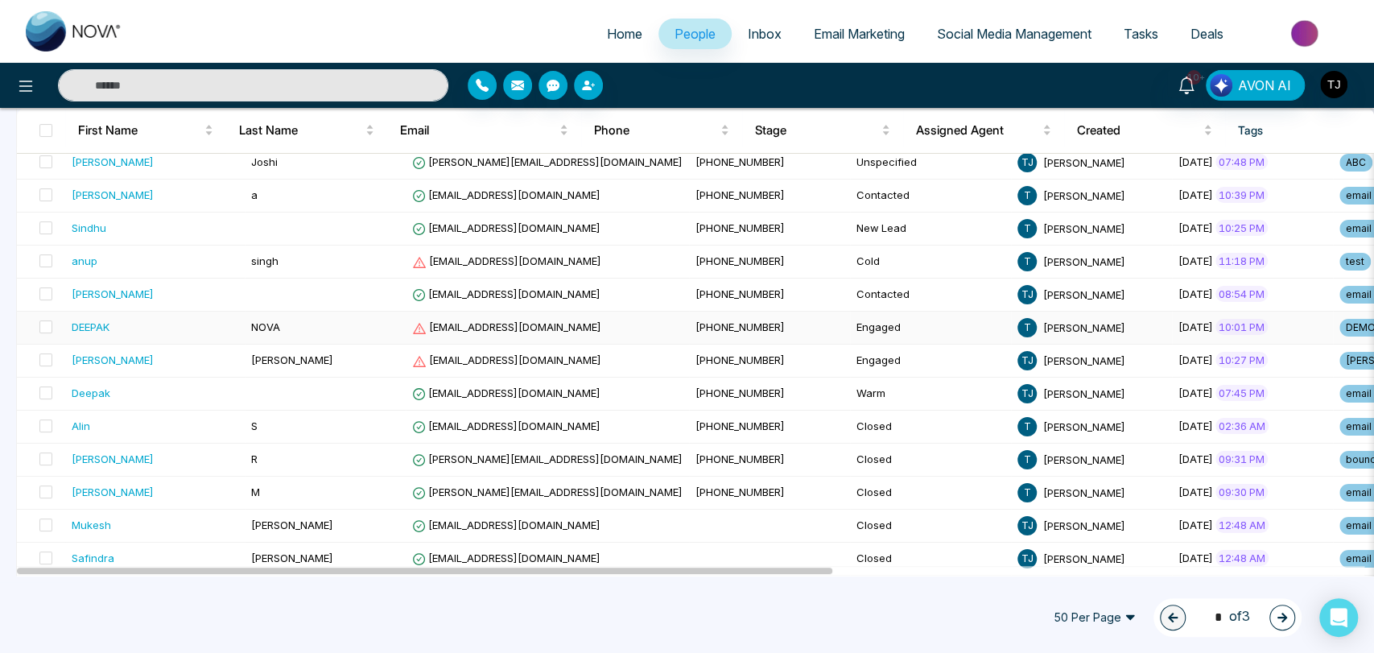
click at [93, 319] on div "DEEPAK" at bounding box center [91, 327] width 38 height 16
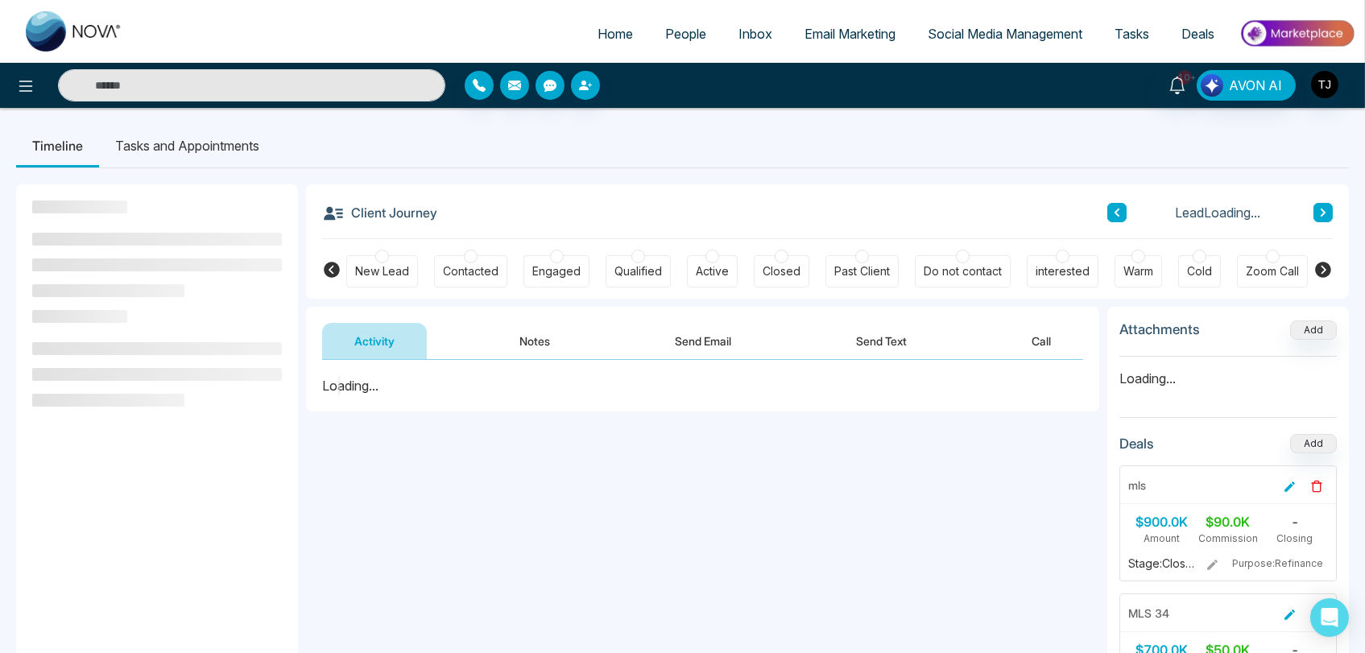
click at [1048, 337] on button "Call" at bounding box center [1041, 341] width 84 height 36
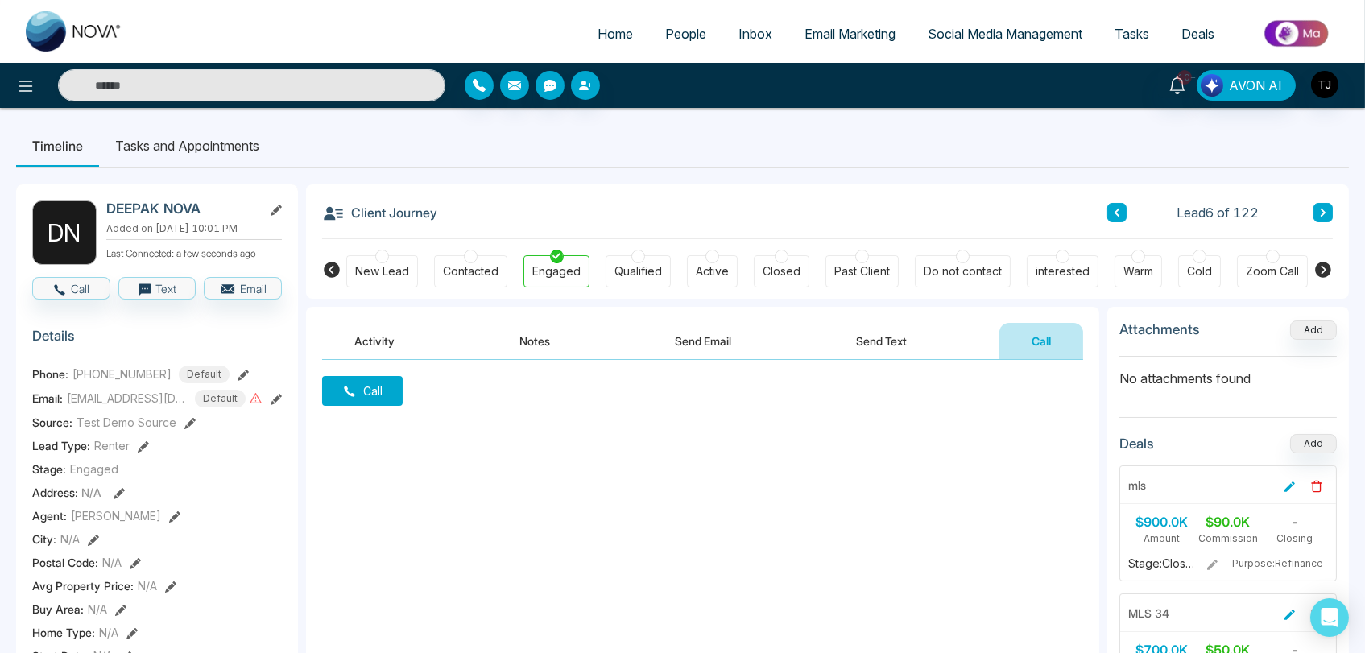
click at [666, 36] on span "People" at bounding box center [685, 34] width 41 height 16
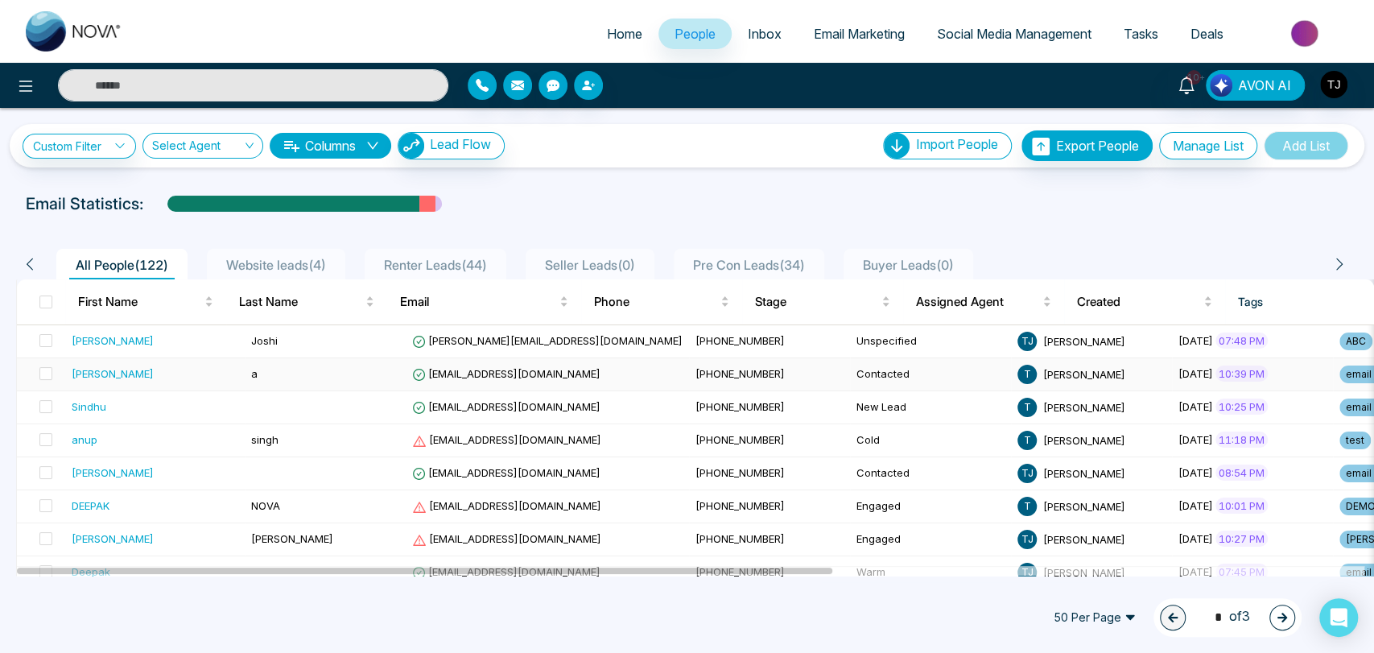
click at [87, 374] on div "[PERSON_NAME]" at bounding box center [113, 374] width 82 height 16
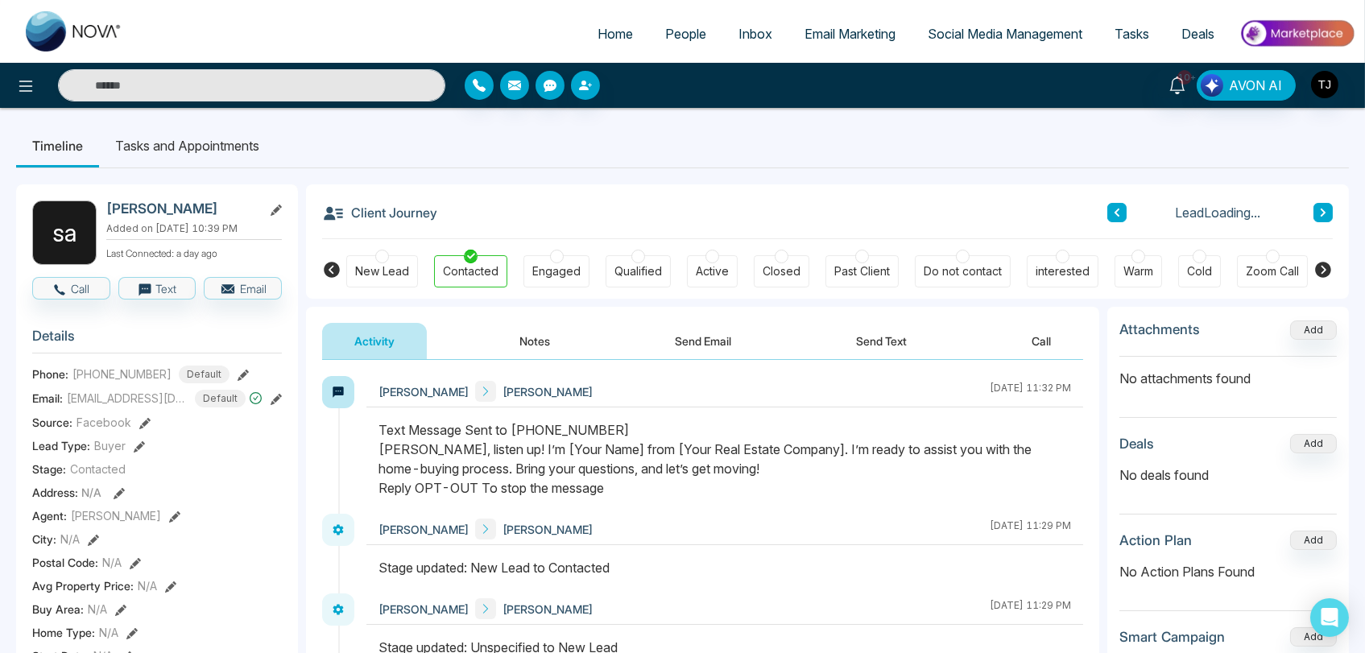
click at [1045, 333] on button "Call" at bounding box center [1041, 341] width 84 height 36
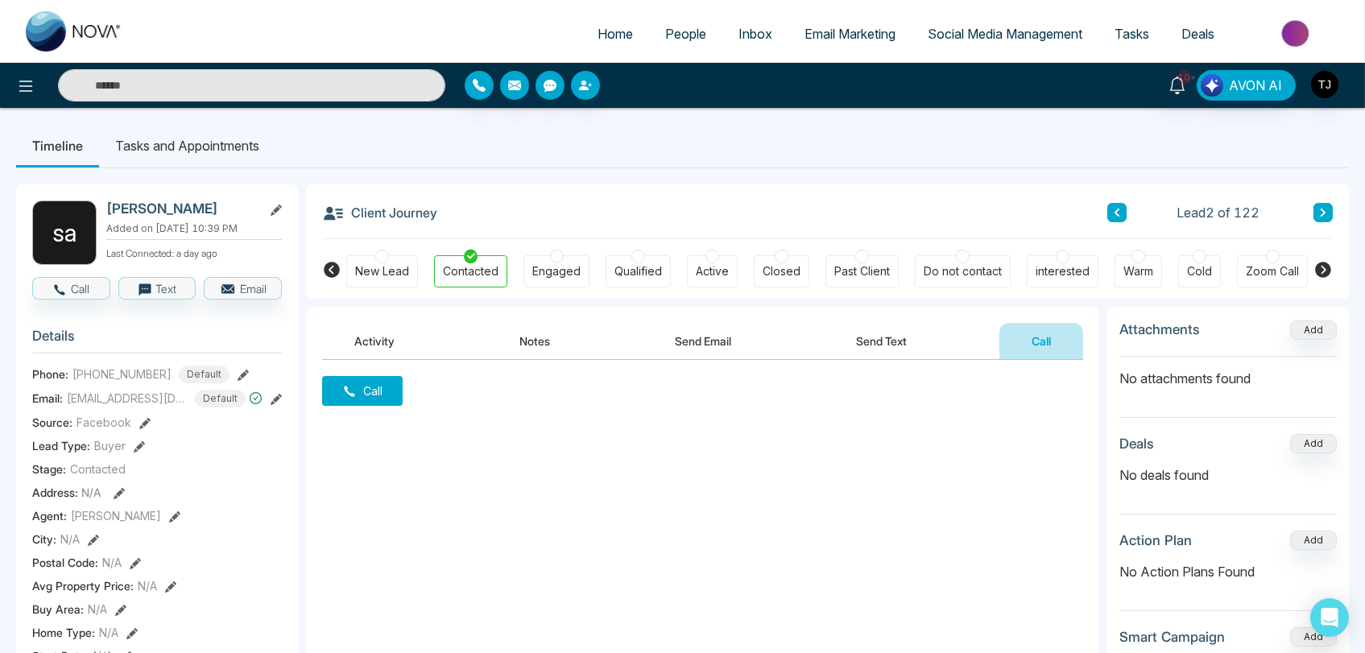
click at [538, 343] on button "Notes" at bounding box center [534, 341] width 95 height 36
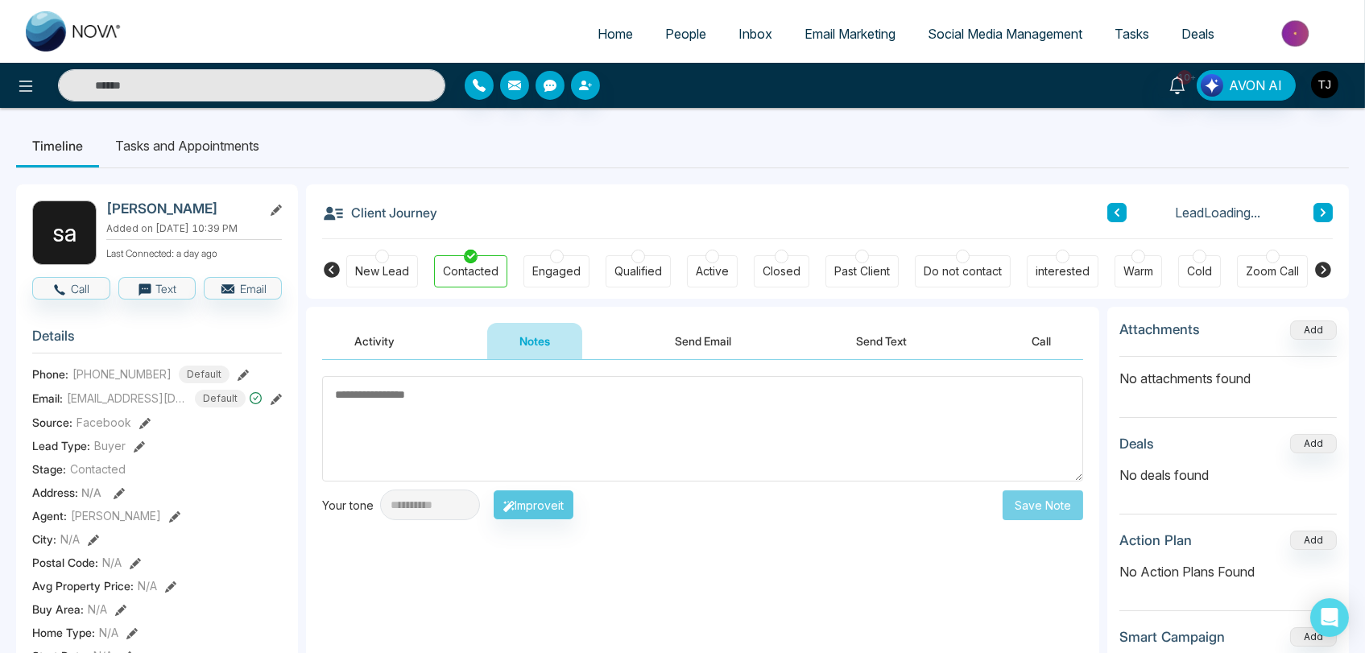
click at [696, 341] on button "Send Email" at bounding box center [703, 341] width 121 height 36
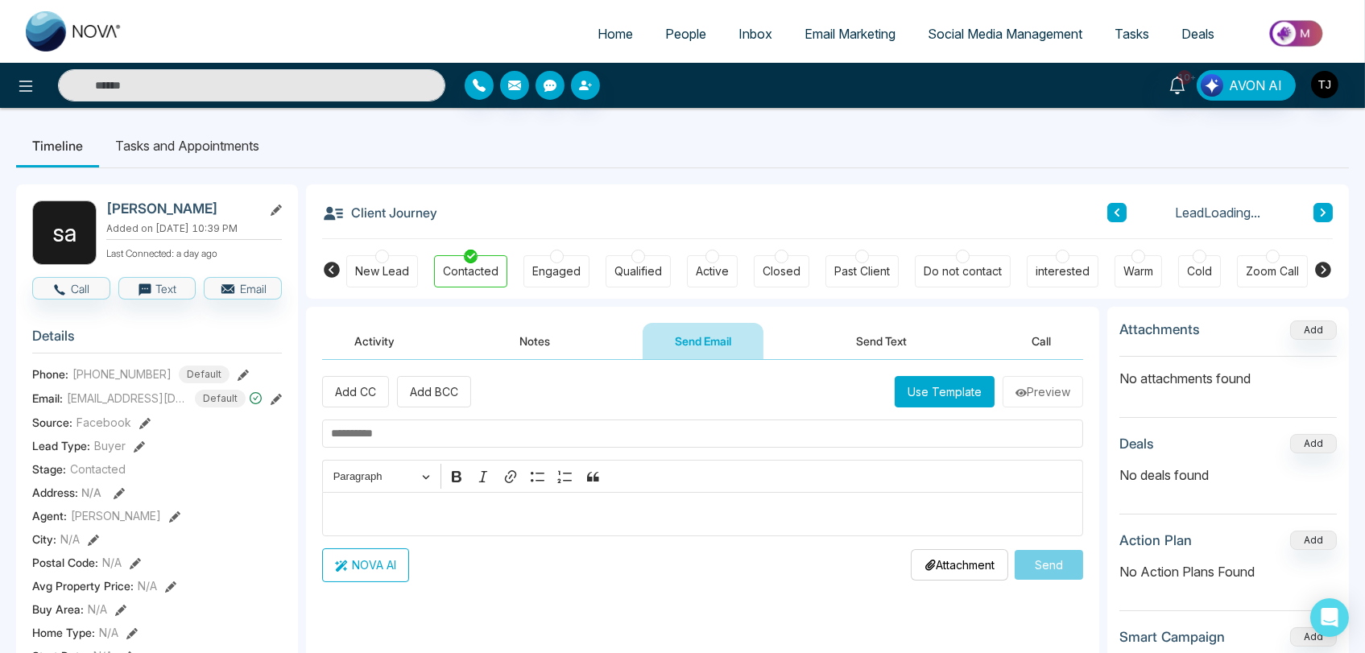
click at [374, 343] on button "Activity" at bounding box center [374, 341] width 105 height 36
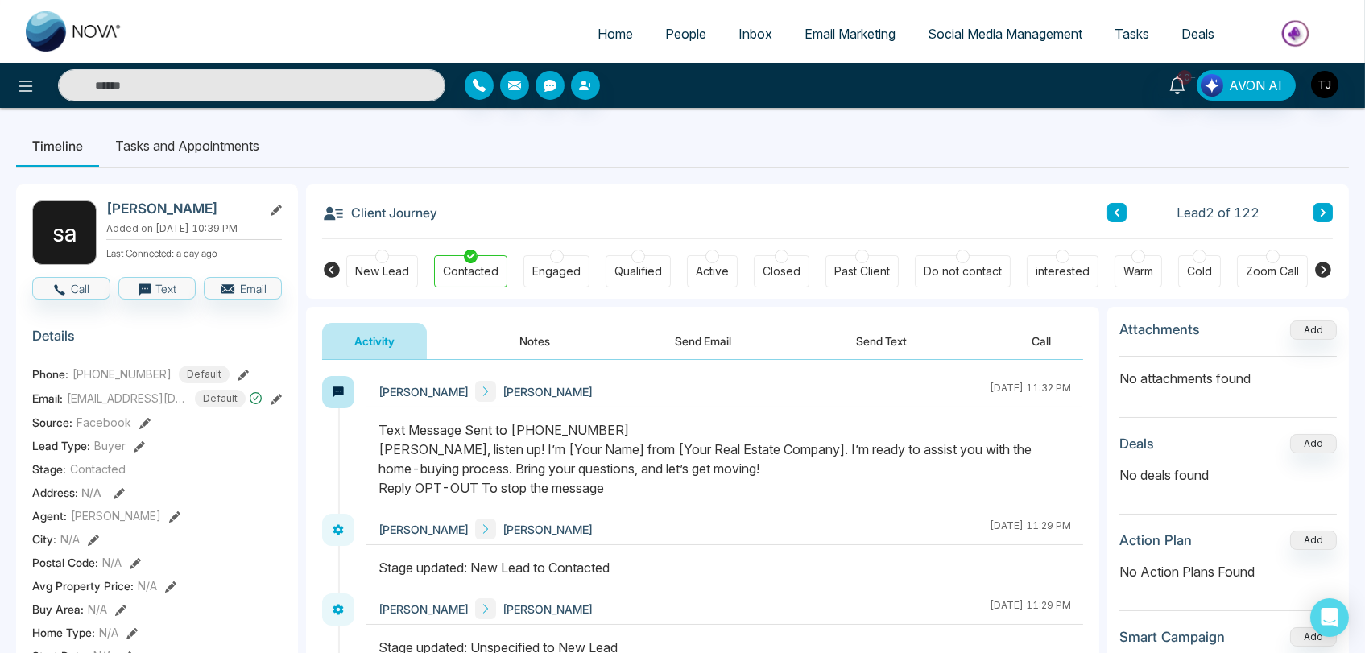
click at [1038, 337] on button "Call" at bounding box center [1041, 341] width 84 height 36
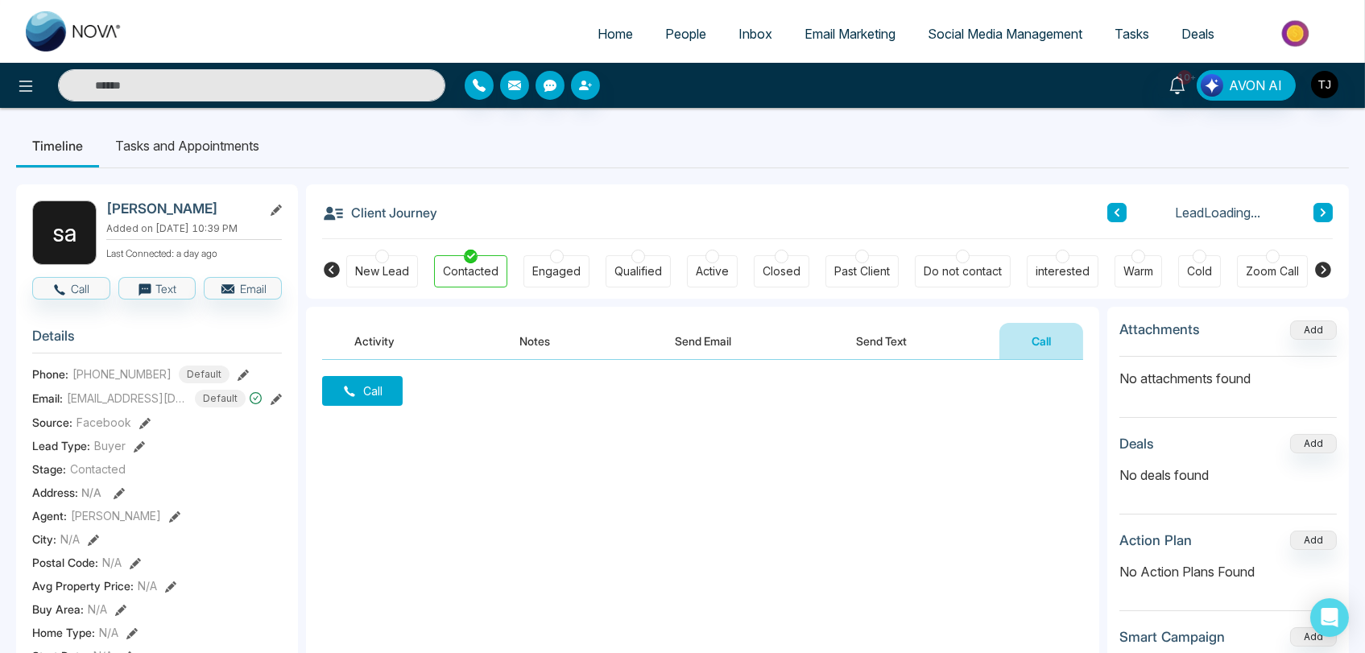
click at [373, 339] on button "Activity" at bounding box center [374, 341] width 105 height 36
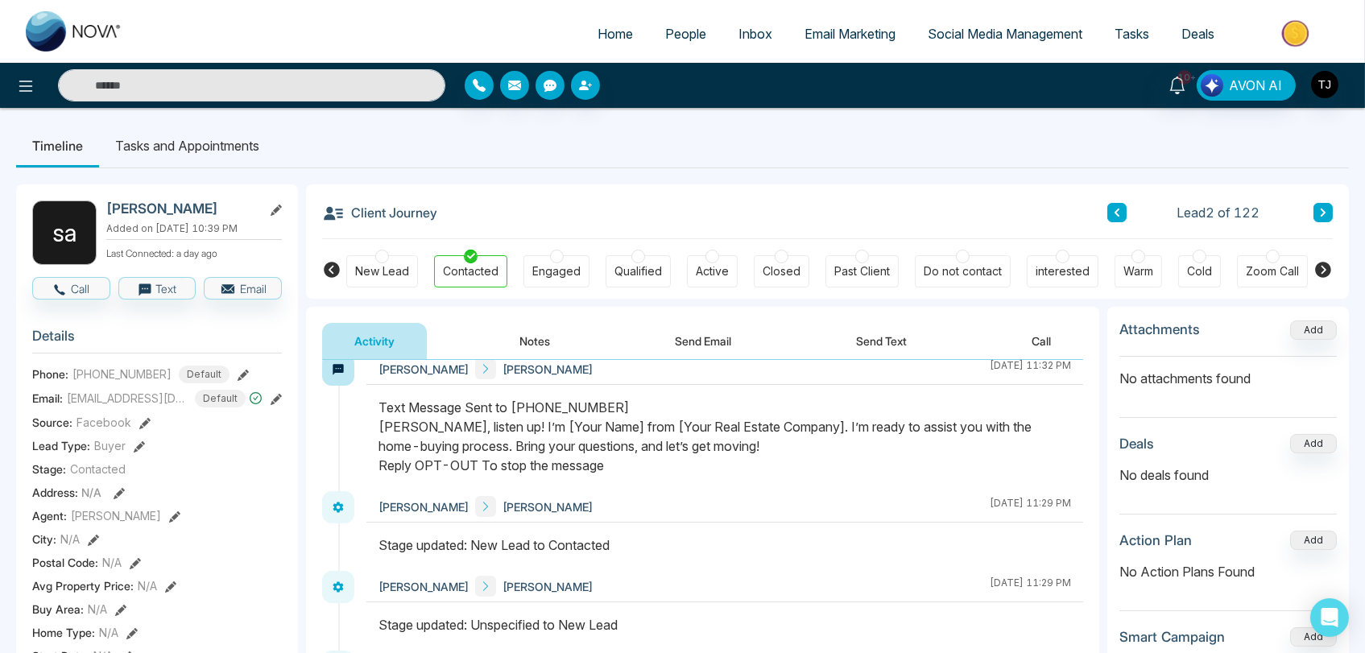
click at [1198, 27] on span "Deals" at bounding box center [1197, 34] width 33 height 16
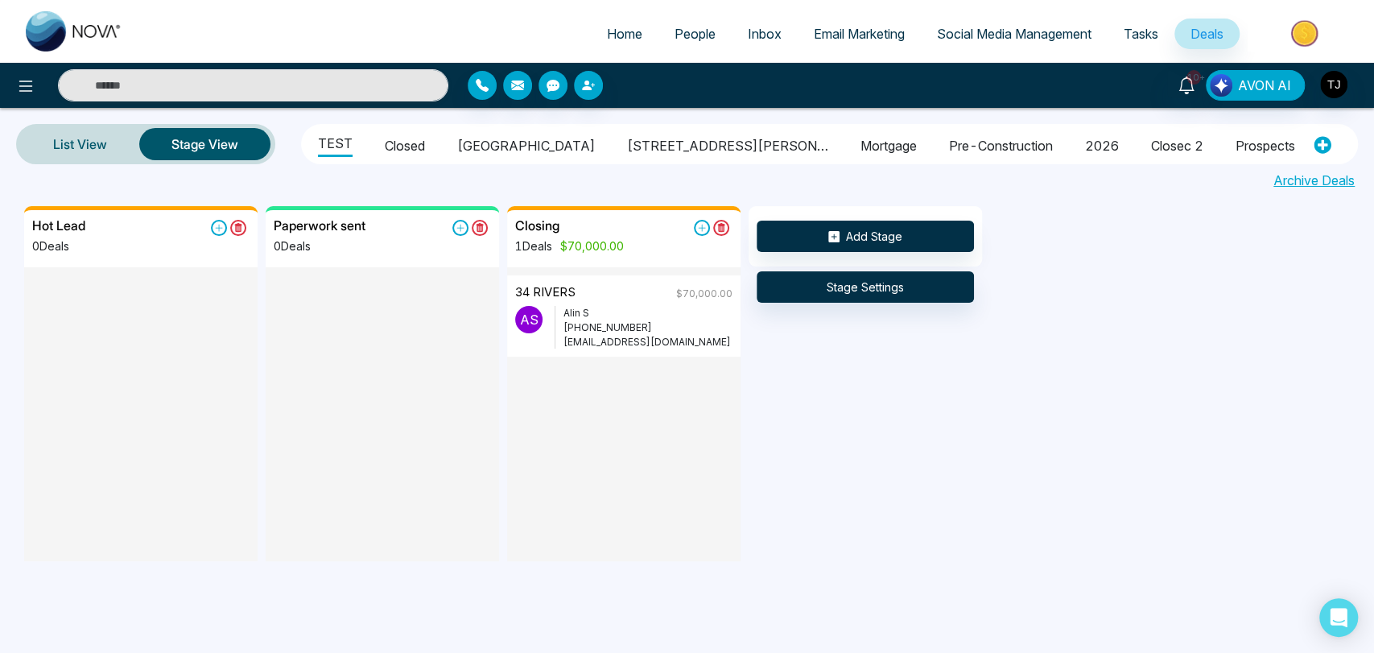
click at [405, 147] on li "Closed" at bounding box center [405, 143] width 40 height 27
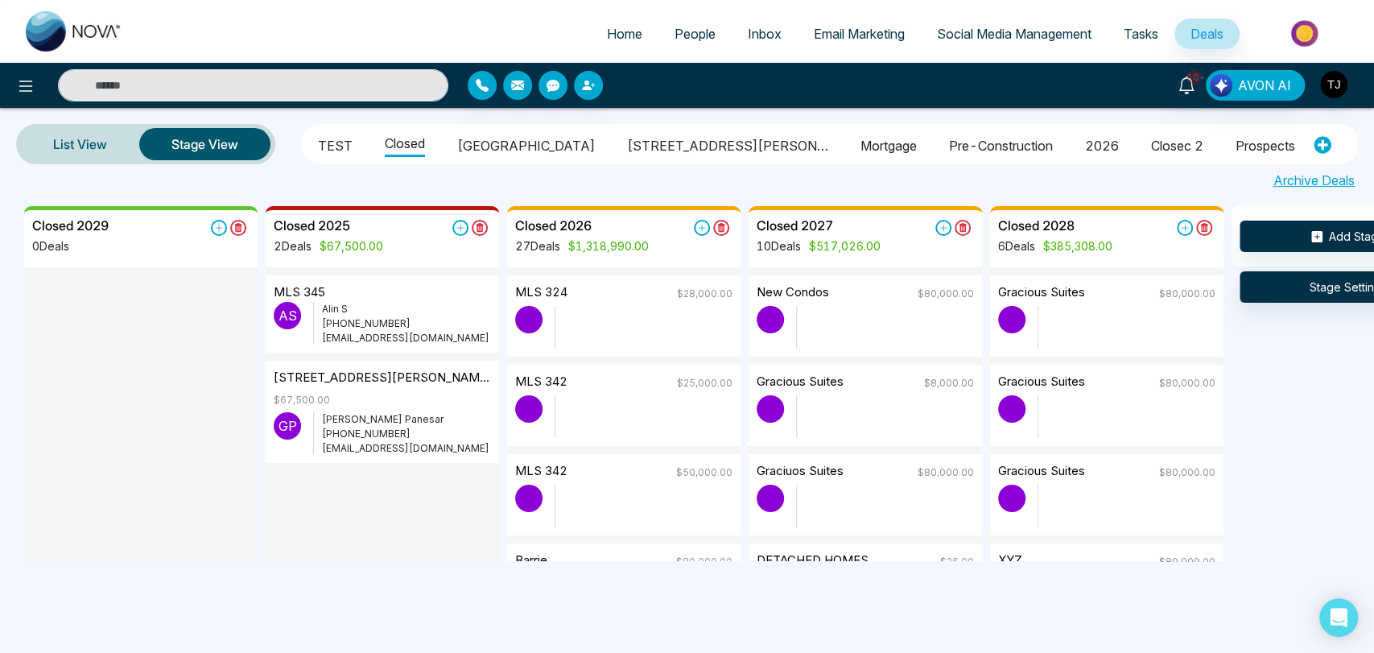
click at [332, 139] on li "TEST" at bounding box center [335, 143] width 35 height 27
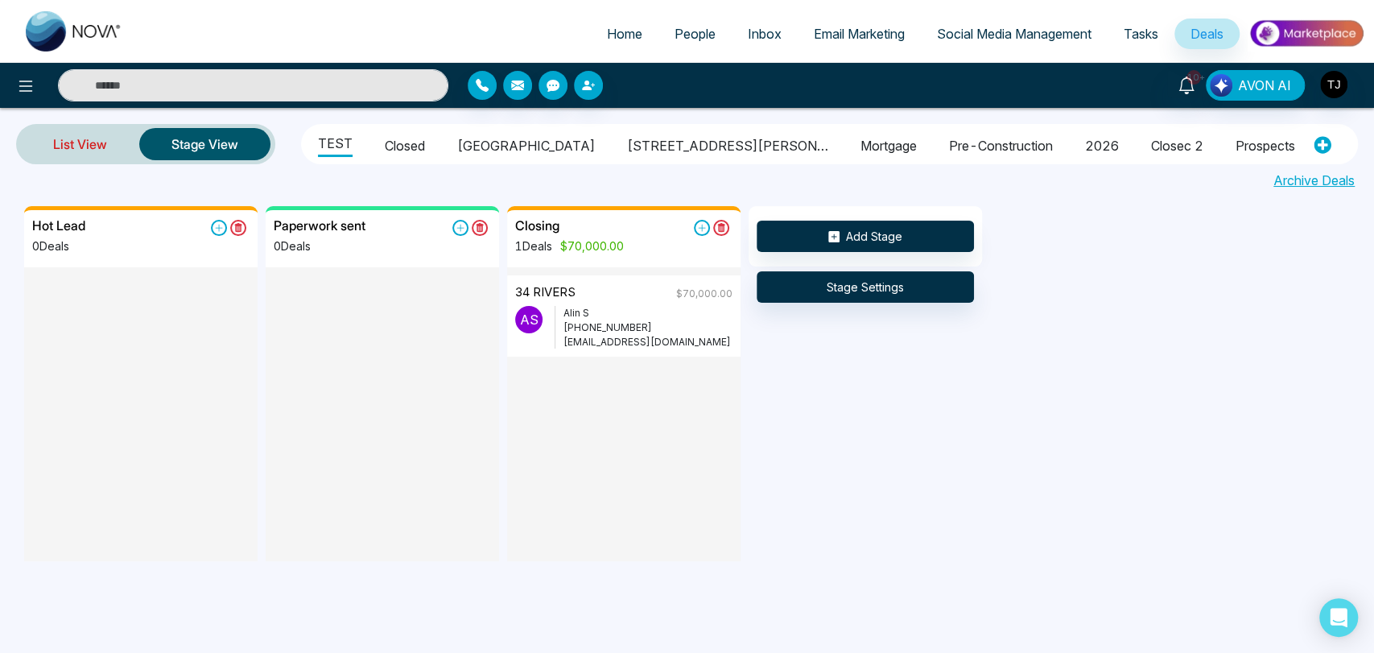
click at [80, 138] on link "List View" at bounding box center [80, 144] width 118 height 39
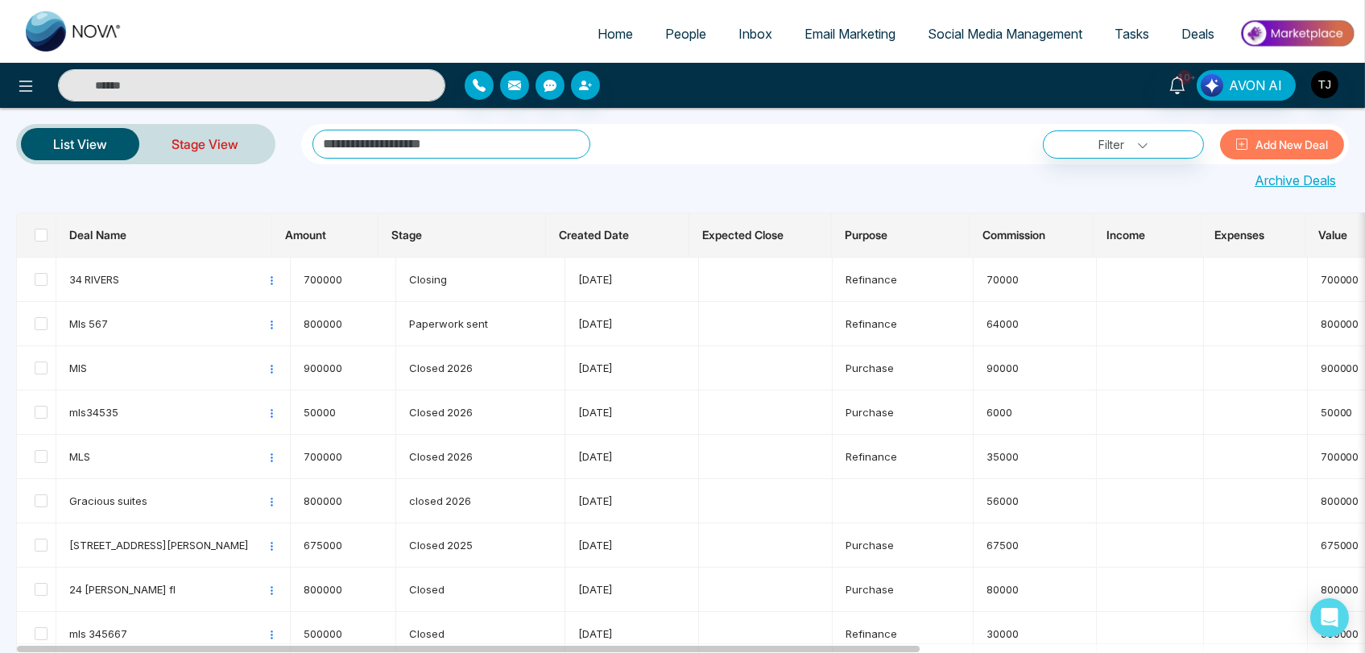
click at [228, 145] on link "Stage View" at bounding box center [204, 144] width 131 height 39
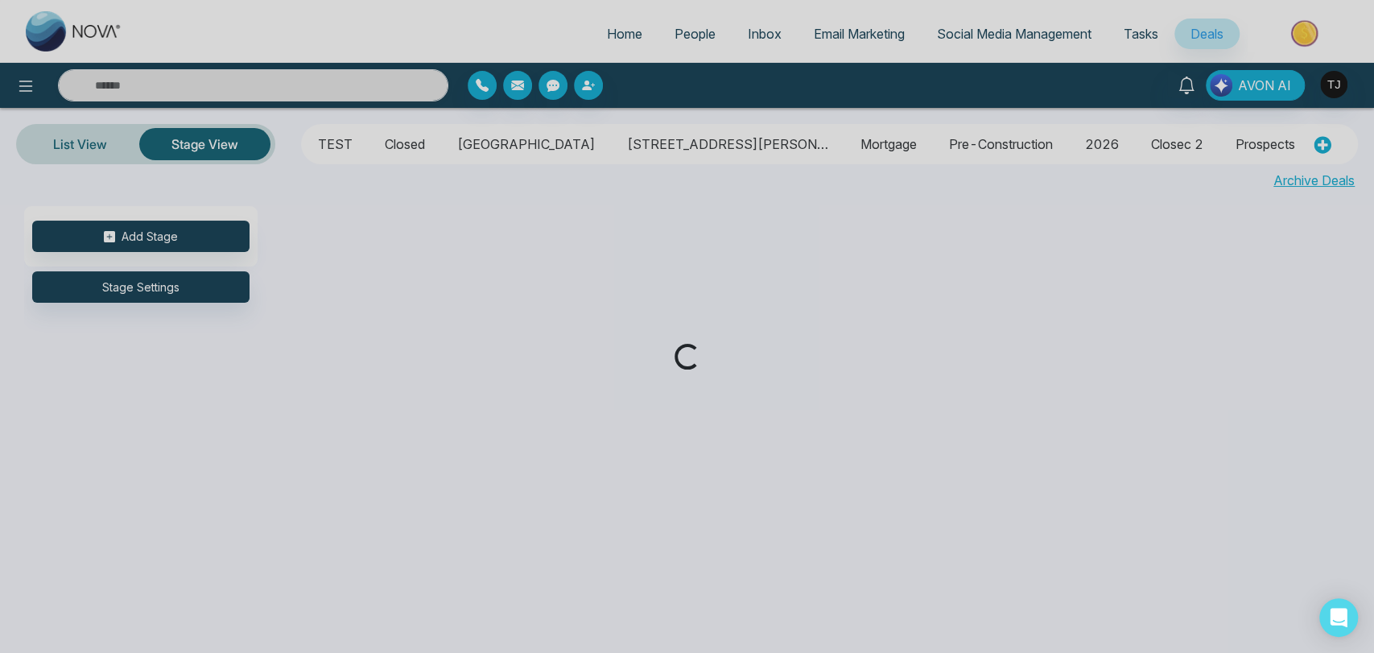
click at [72, 128] on div "Loading..." at bounding box center [687, 326] width 1374 height 653
